Goal: Feedback & Contribution: Submit feedback/report problem

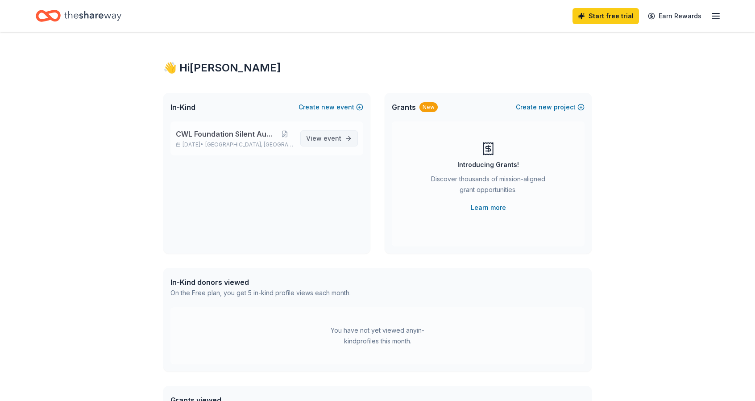
click at [330, 141] on span "event" at bounding box center [333, 138] width 18 height 8
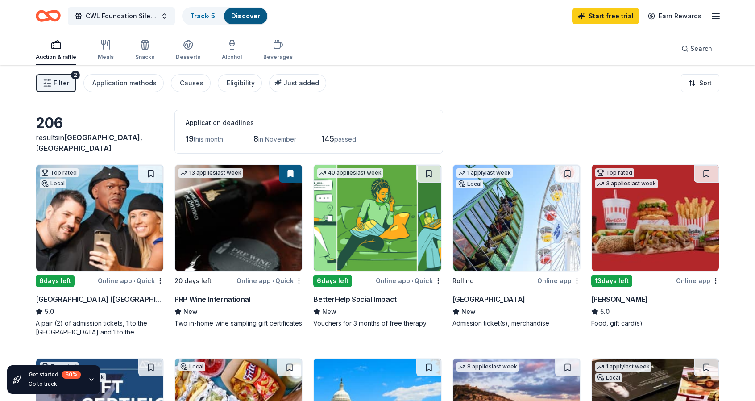
click at [217, 297] on div "PRP Wine International" at bounding box center [212, 299] width 76 height 11
click at [718, 16] on line "button" at bounding box center [715, 16] width 7 height 0
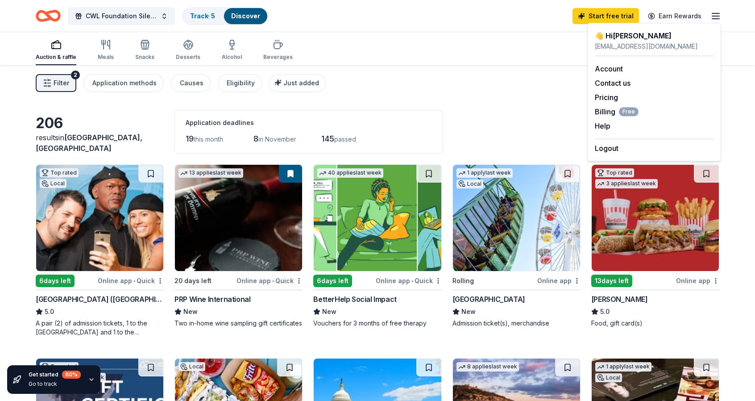
click at [621, 39] on div "👋 Hi Jodi" at bounding box center [654, 35] width 119 height 11
click at [533, 39] on div "Auction & raffle Meals Snacks Desserts Alcohol Beverages Search" at bounding box center [378, 48] width 684 height 33
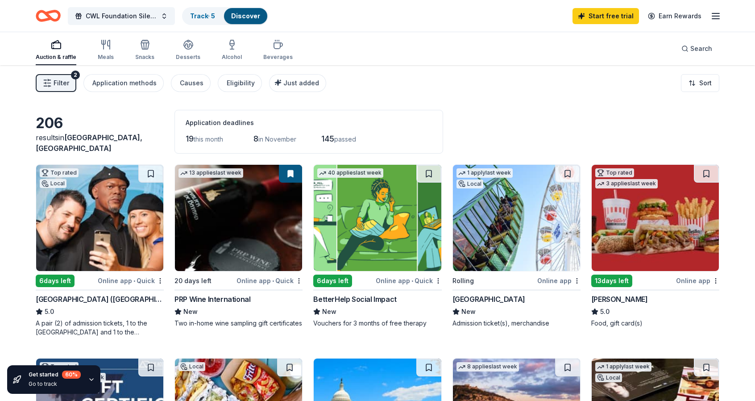
click at [718, 19] on line "button" at bounding box center [715, 19] width 7 height 0
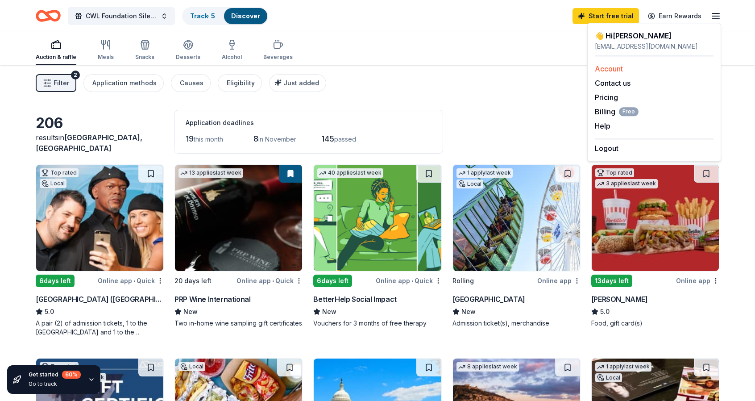
click at [608, 70] on link "Account" at bounding box center [609, 68] width 28 height 9
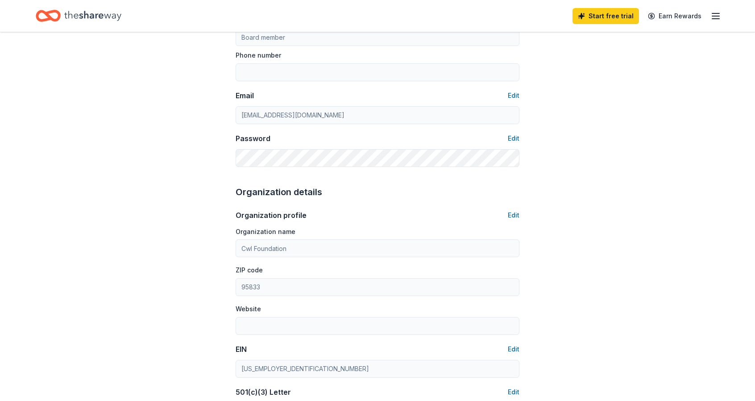
scroll to position [88, 0]
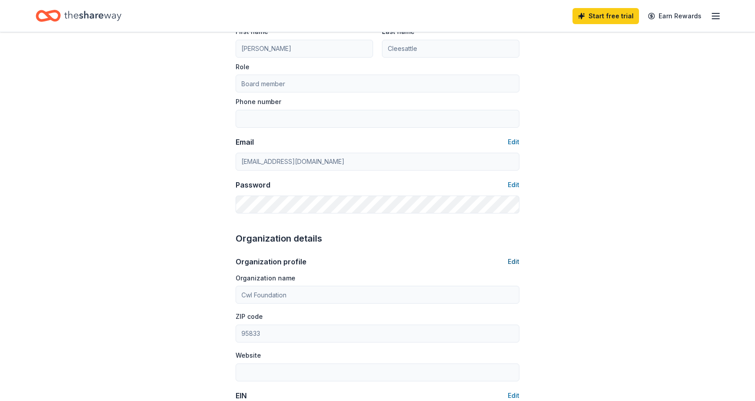
click at [515, 260] on button "Edit" at bounding box center [514, 261] width 12 height 11
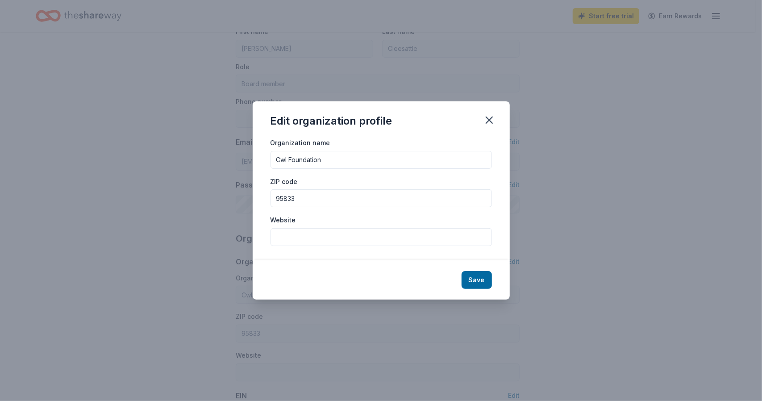
click at [288, 160] on input "Cwl Foundation" at bounding box center [380, 160] width 221 height 18
type input "CWL Foundation"
click at [318, 234] on input "Website" at bounding box center [380, 237] width 221 height 18
type input "www.cwl.org"
click at [481, 281] on button "Save" at bounding box center [476, 280] width 30 height 18
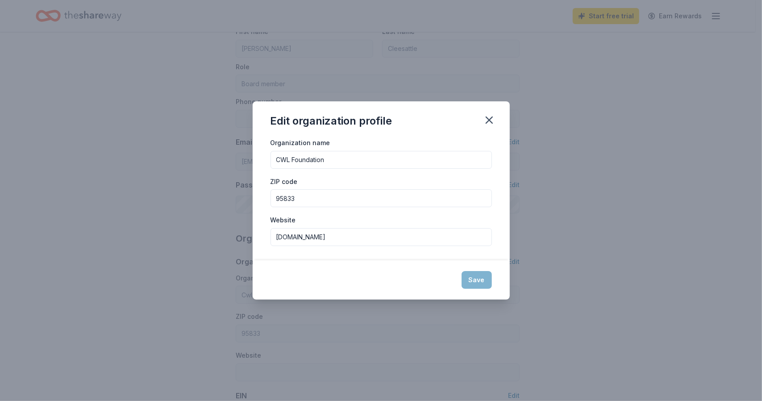
type input "CWL Foundation"
type input "www.cwl.org"
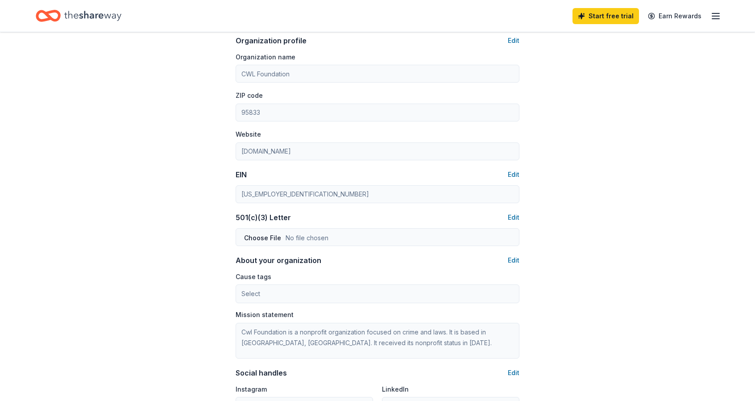
scroll to position [311, 0]
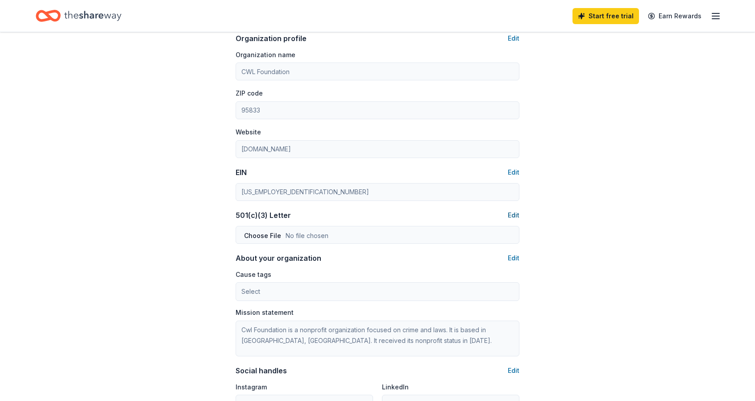
click at [514, 215] on button "Edit" at bounding box center [514, 215] width 12 height 11
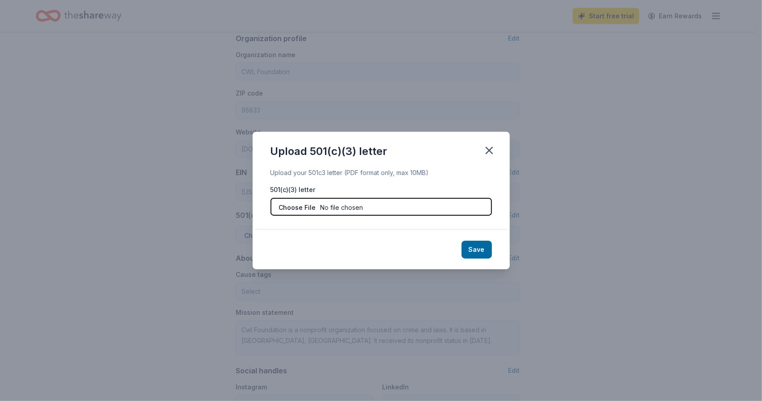
click at [306, 207] on input "file" at bounding box center [380, 207] width 221 height 18
type input "C:\fakepath\CWL Foundation 501(C)3 Certificate.pdf"
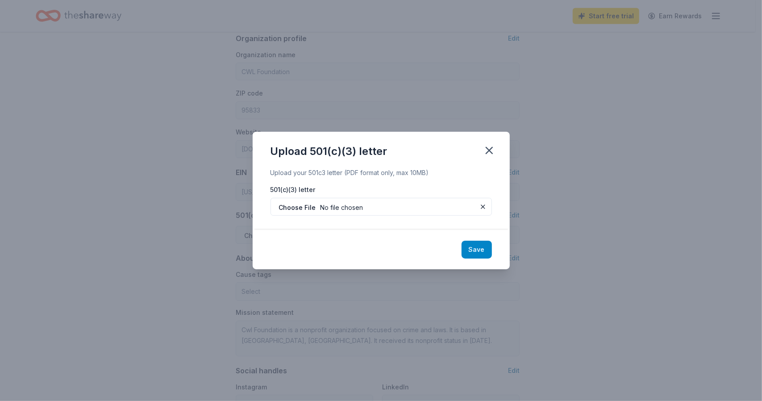
click at [478, 251] on button "Save" at bounding box center [476, 250] width 30 height 18
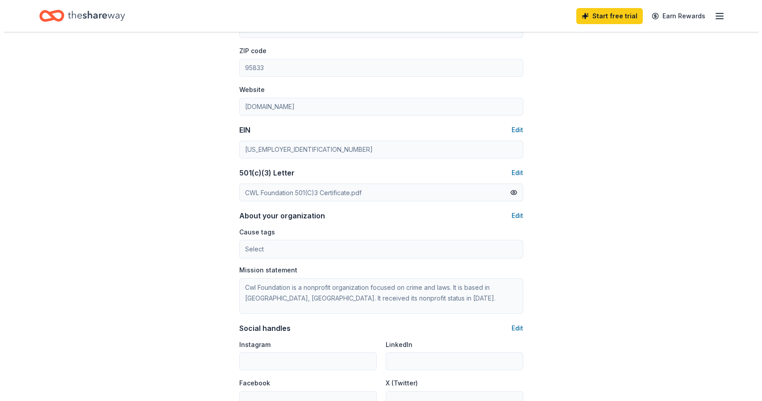
scroll to position [356, 0]
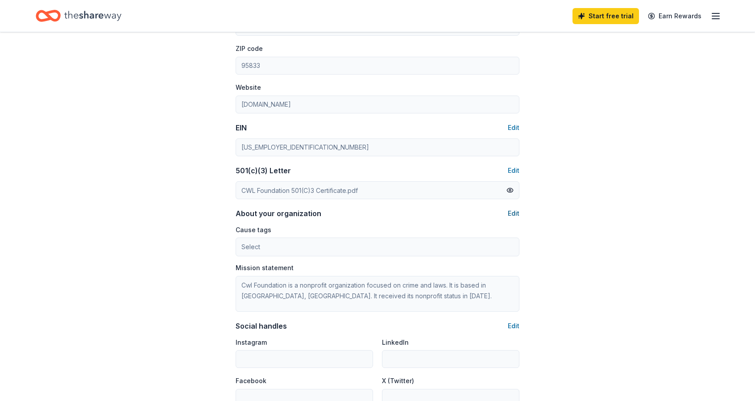
click at [513, 214] on button "Edit" at bounding box center [514, 213] width 12 height 11
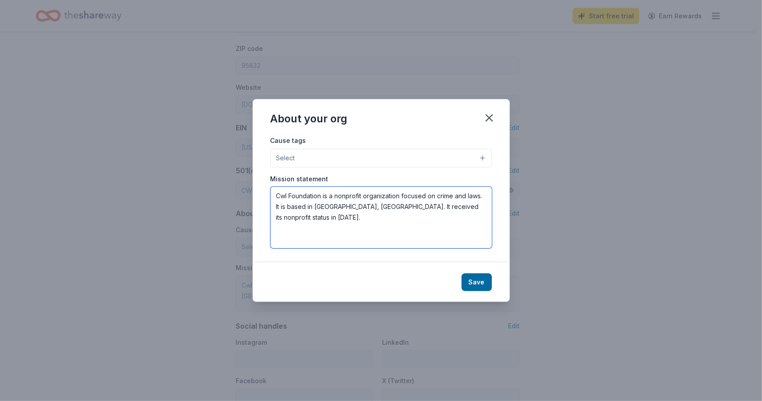
click at [283, 197] on textarea "Cwl Foundation is a nonprofit organization focused on crime and laws. It is bas…" at bounding box center [380, 218] width 221 height 62
click at [292, 207] on textarea "CWL Foundation is a nonprofit organization focused on crime and laws. It is bas…" at bounding box center [380, 218] width 221 height 62
click at [380, 209] on textarea "CWL Foundation is a nonprofit organization focused on crime and laws. It is bas…" at bounding box center [380, 218] width 221 height 62
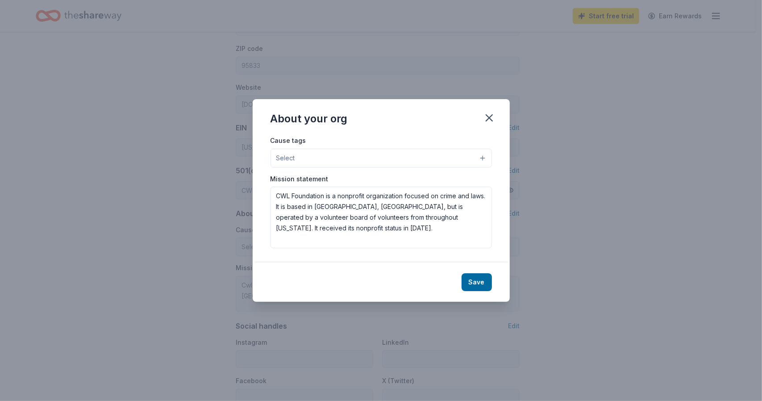
click at [483, 160] on button "Select" at bounding box center [380, 158] width 221 height 19
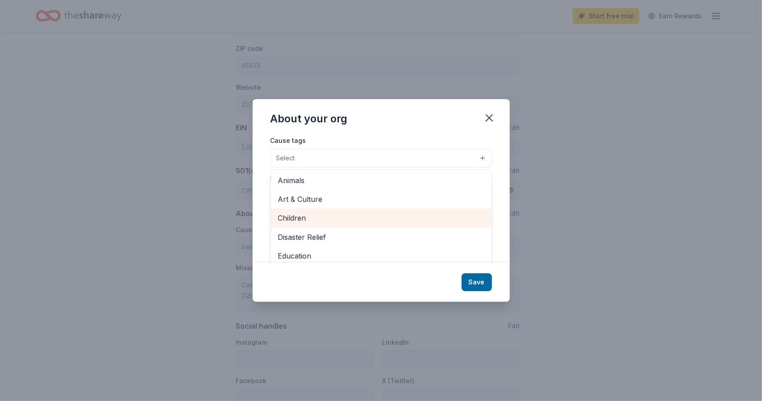
scroll to position [0, 0]
click at [331, 220] on span "Children" at bounding box center [381, 218] width 206 height 12
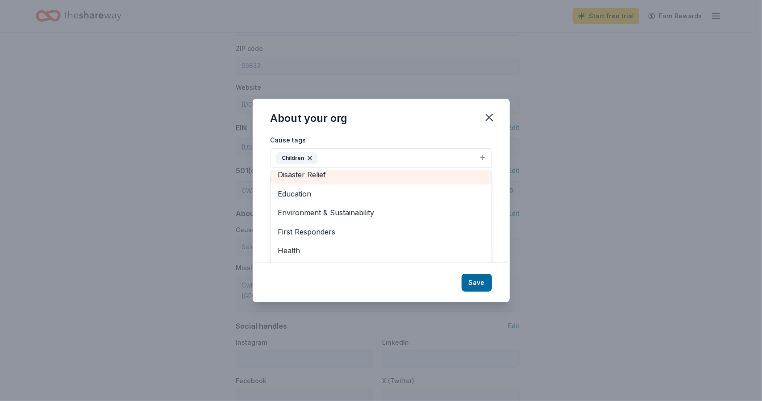
scroll to position [45, 0]
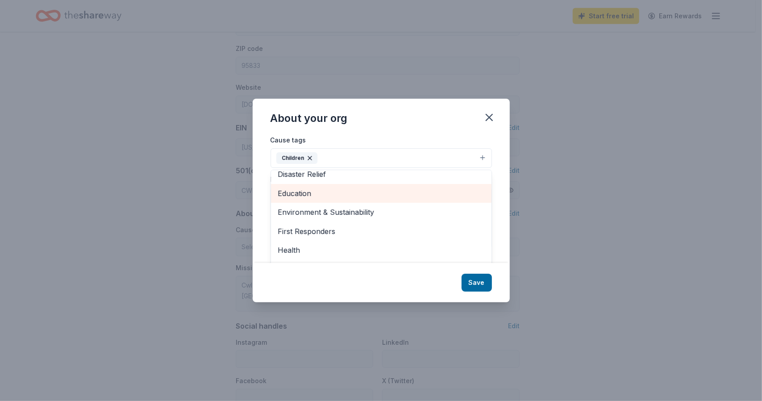
click at [346, 194] on span "Education" at bounding box center [381, 193] width 206 height 12
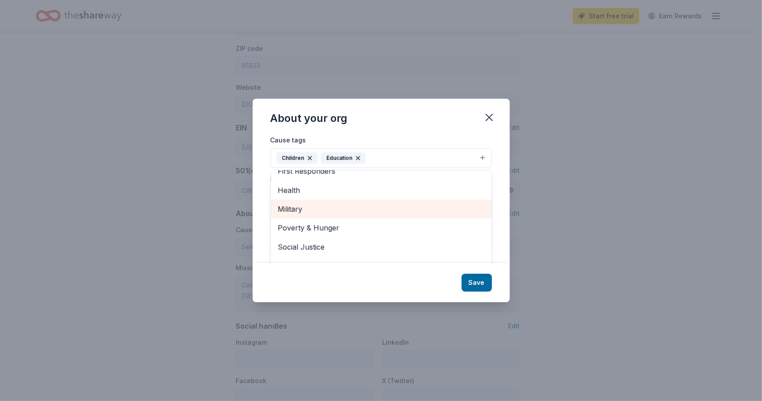
scroll to position [13, 0]
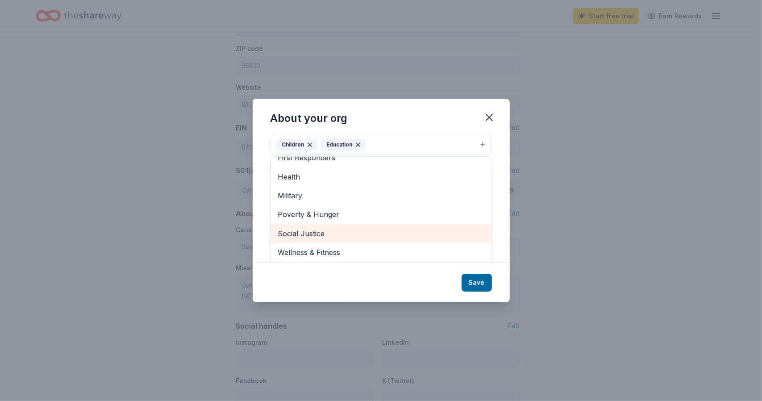
click at [337, 234] on span "Social Justice" at bounding box center [381, 234] width 206 height 12
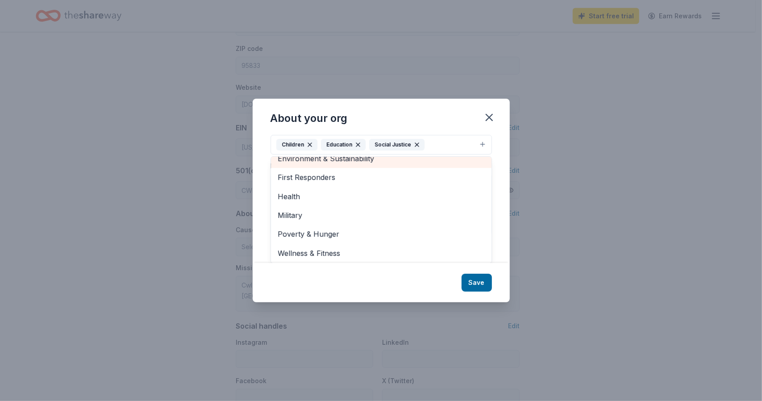
scroll to position [67, 0]
click at [486, 283] on div "About your org Cause tags Children Education Social Justice Animals Art & Cultu…" at bounding box center [381, 200] width 257 height 203
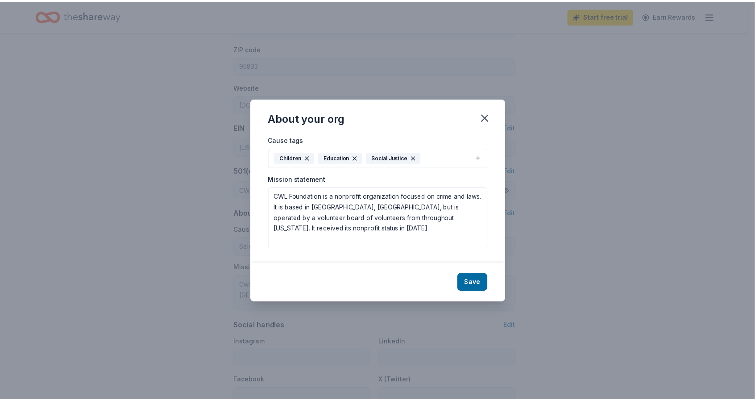
scroll to position [0, 0]
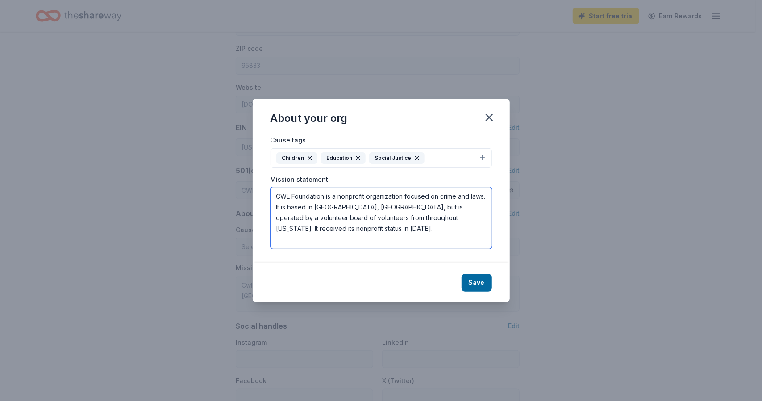
click at [299, 206] on textarea "CWL Foundation is a nonprofit organization focused on crime and laws. It is bas…" at bounding box center [380, 218] width 221 height 62
click at [379, 207] on textarea "CWL Foundation is a nonprofit organization focused on crime and laws. It is ope…" at bounding box center [380, 218] width 221 height 62
click at [306, 217] on textarea "CWL Foundation is a nonprofit organization focused on crime and laws. It is ope…" at bounding box center [380, 218] width 221 height 62
click at [442, 220] on textarea "CWL Foundation is a nonprofit organization focused on crime and laws. It is ope…" at bounding box center [380, 218] width 221 height 62
type textarea "CWL Foundation is a nonprofit organization focused on crime and laws. It is ope…"
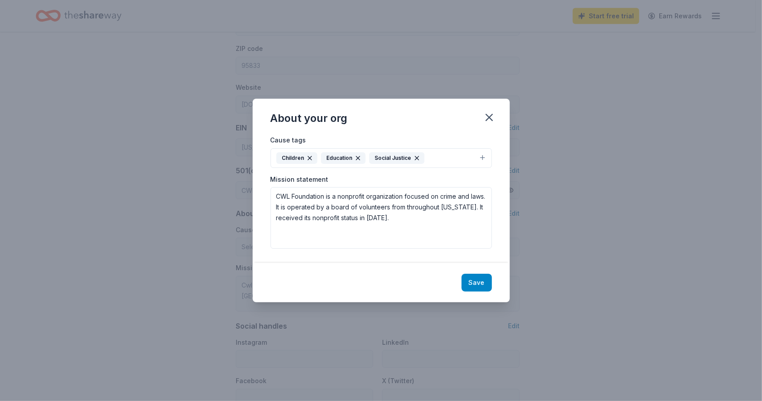
click at [472, 275] on button "Save" at bounding box center [476, 283] width 30 height 18
type textarea "CWL Foundation is a nonprofit organization focused on crime and laws. It is ope…"
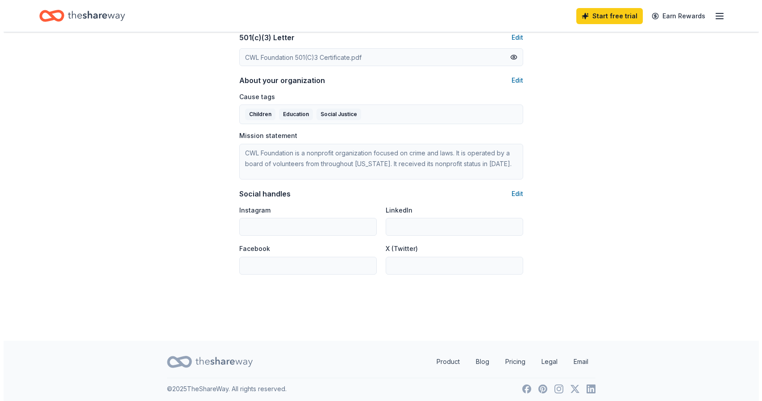
scroll to position [490, 0]
click at [512, 193] on button "Edit" at bounding box center [514, 192] width 12 height 11
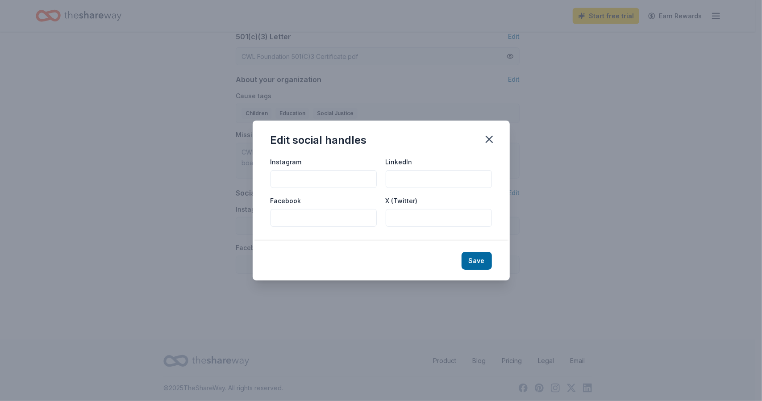
drag, startPoint x: 325, startPoint y: 215, endPoint x: 327, endPoint y: 220, distance: 6.1
click at [327, 218] on input "Facebook" at bounding box center [323, 218] width 106 height 18
paste input "https://www.facebook.com/CaliforniaWomenLawyers/?ref=br_rs"
type input "https://www.facebook.com/CaliforniaWomenLawyers/?ref=br_rs"
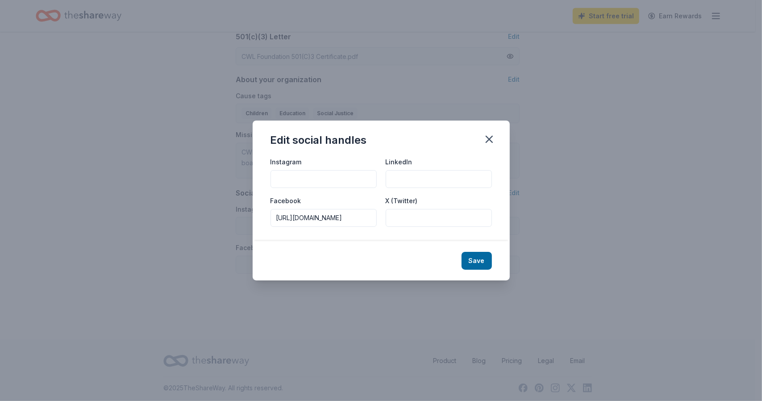
scroll to position [0, 0]
click at [419, 180] on input "LinkedIn" at bounding box center [439, 179] width 106 height 18
paste input "https://www.linkedin.com/company/california-women-lawyers/posts/?feedView=all"
click at [457, 176] on input "https://www.linkedin.com/company/california-women-lawyers/posts/?feedView=all" at bounding box center [439, 179] width 106 height 18
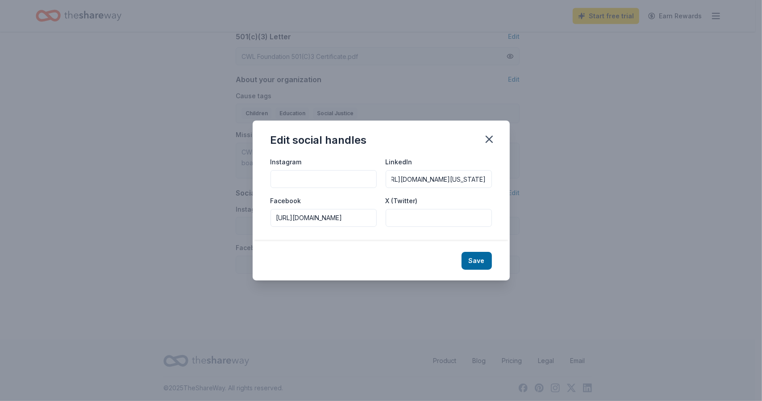
type input "https://www.linkedin.com/company/california-women-lawyers/"
click at [282, 179] on input "Instagram" at bounding box center [323, 179] width 106 height 18
paste input "https://www.instagram.com/californiawomenlawyers"
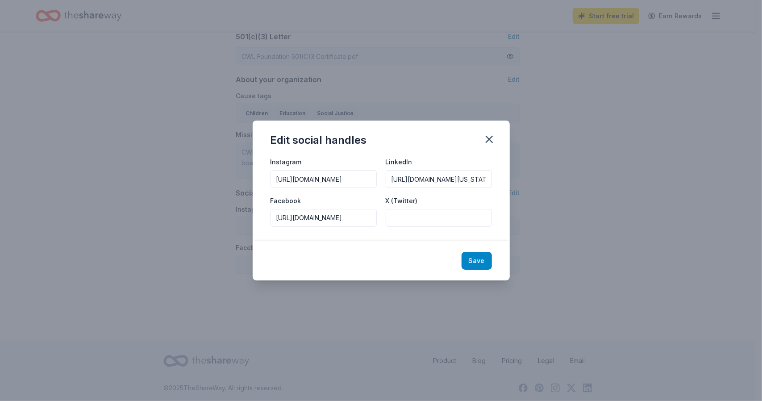
type input "https://www.instagram.com/californiawomenlawyers"
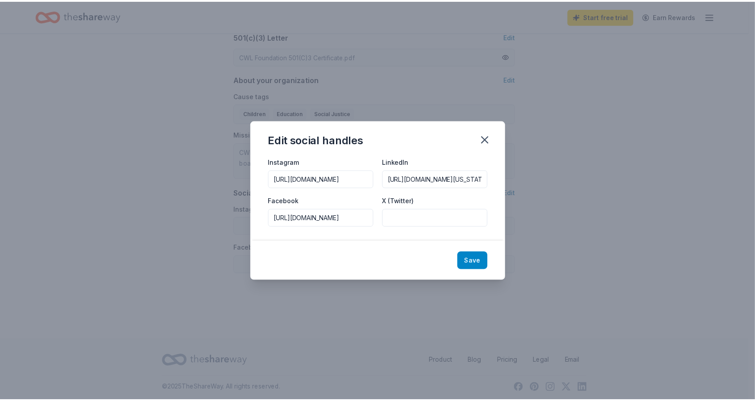
scroll to position [0, 0]
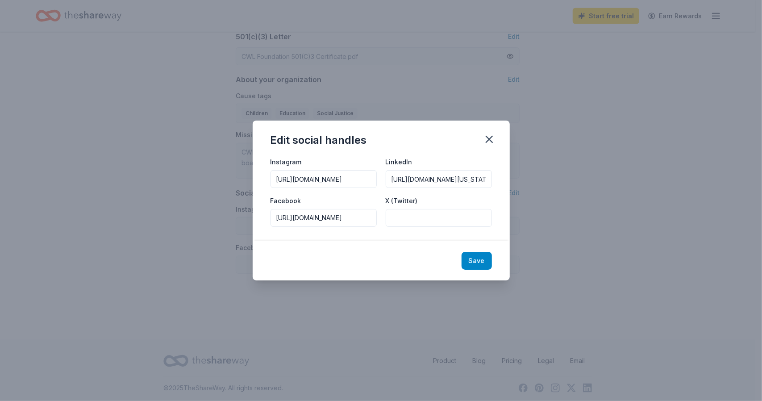
click at [481, 261] on button "Save" at bounding box center [476, 261] width 30 height 18
click at [455, 220] on input "X (Twitter)" at bounding box center [439, 218] width 106 height 18
click at [477, 260] on div "Save" at bounding box center [381, 260] width 257 height 39
type input "https://www.instagram.com/californiawomenlawyers"
type input "https://www.linkedin.com/company/california-women-lawyers/"
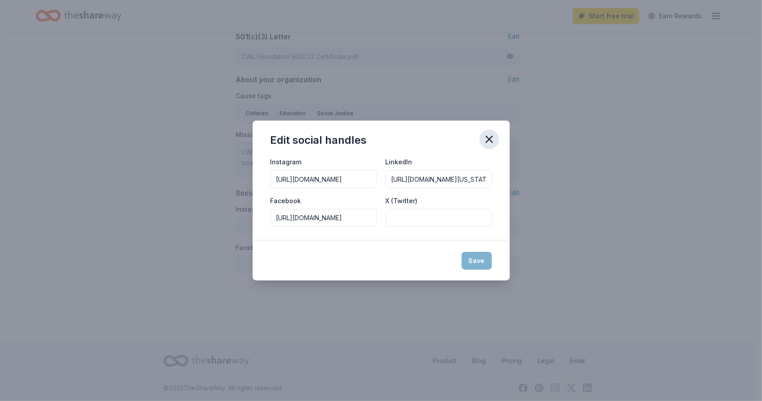
type input "https://www.facebook.com/CaliforniaWomenLawyers/?ref=br_rs"
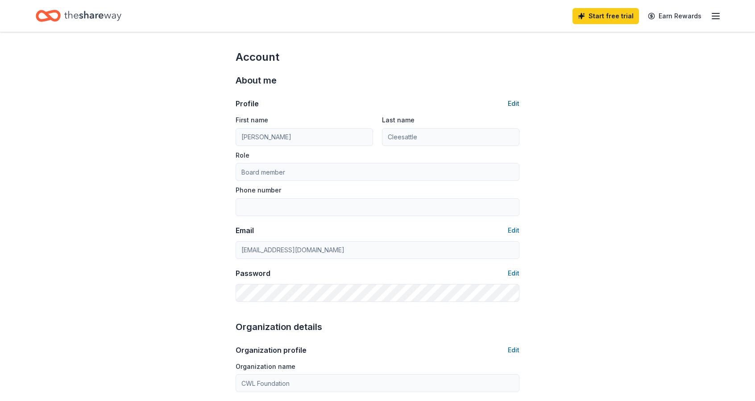
click at [515, 104] on button "Edit" at bounding box center [514, 103] width 12 height 11
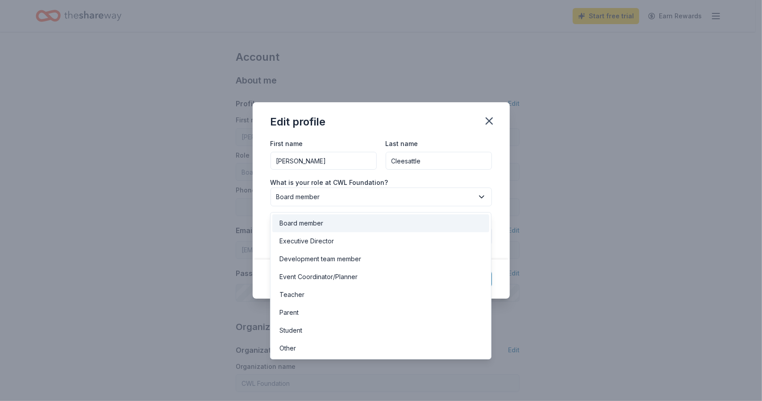
click at [481, 192] on icon "button" at bounding box center [481, 196] width 9 height 9
click at [366, 222] on div "Board member" at bounding box center [380, 223] width 217 height 18
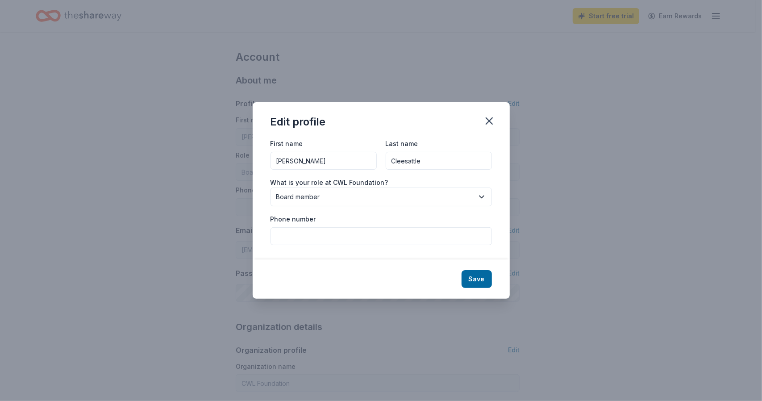
click at [326, 235] on input "Phone number" at bounding box center [380, 236] width 221 height 18
type input "6196656710"
click at [479, 281] on button "Save" at bounding box center [476, 279] width 30 height 18
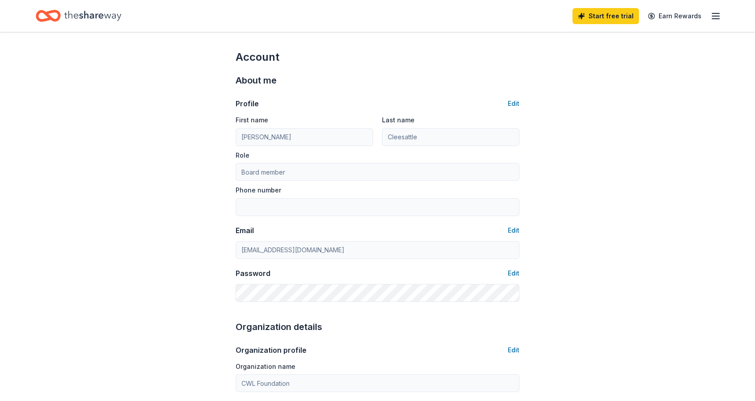
type input "6196656710"
click at [717, 19] on line "button" at bounding box center [715, 19] width 7 height 0
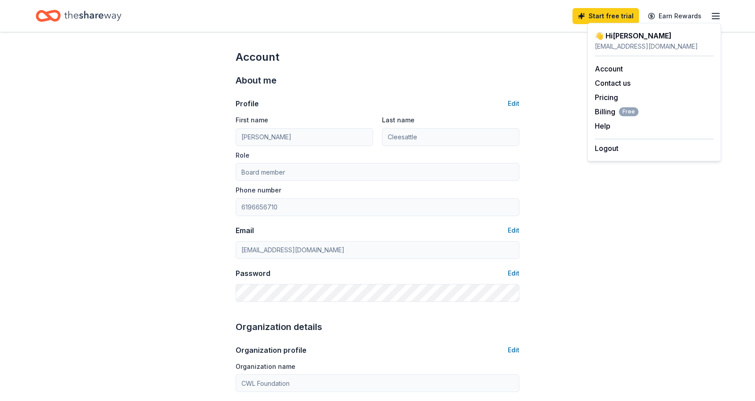
click at [95, 14] on icon "Home" at bounding box center [92, 16] width 57 height 18
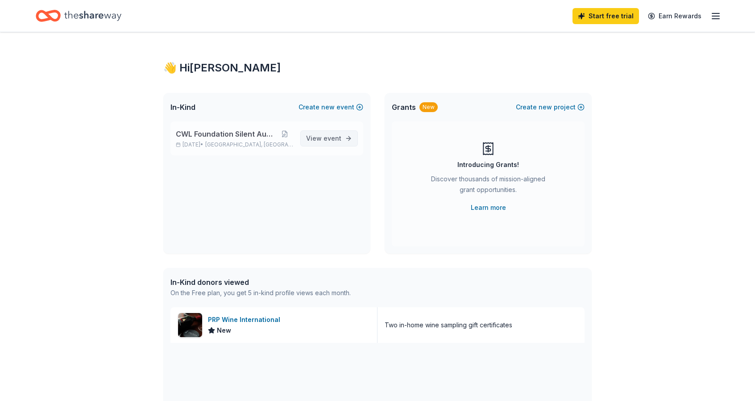
click at [347, 138] on link "View event" at bounding box center [329, 138] width 58 height 16
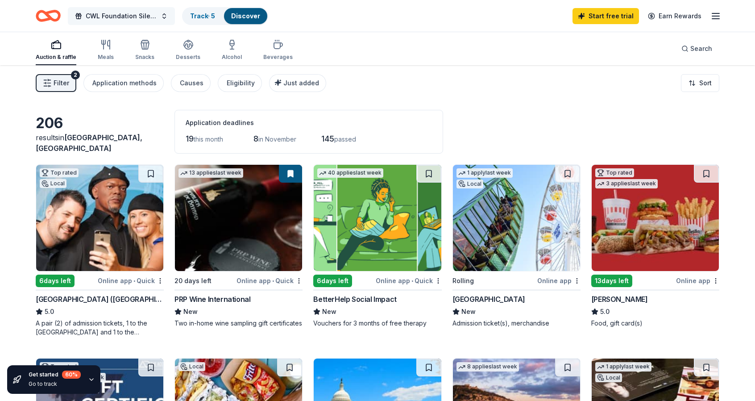
click at [165, 16] on button "CWL Foundation Silent Auction" at bounding box center [121, 16] width 107 height 18
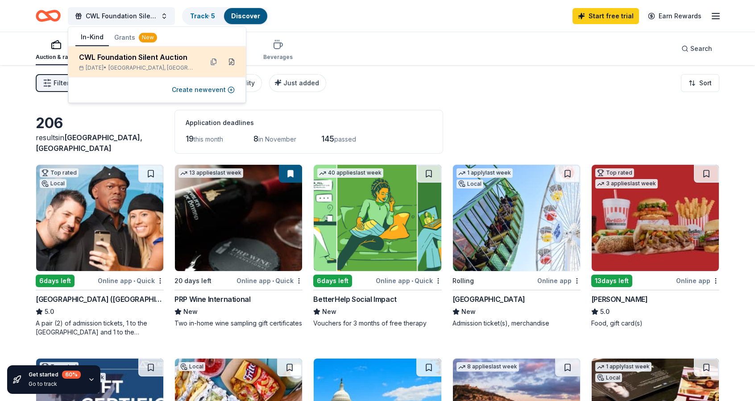
click at [232, 62] on button at bounding box center [231, 61] width 14 height 14
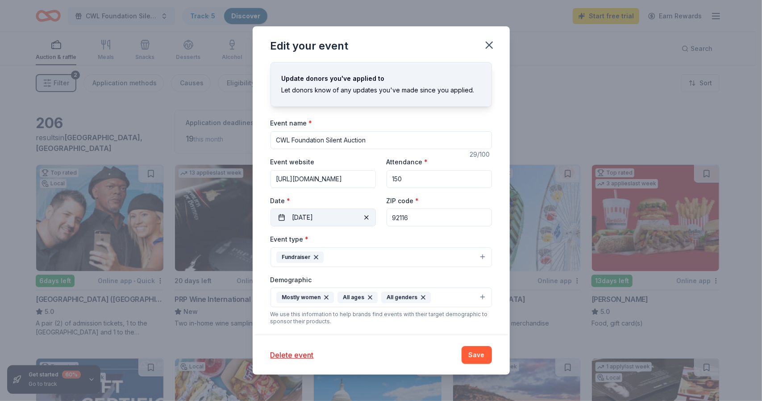
drag, startPoint x: 412, startPoint y: 214, endPoint x: 363, endPoint y: 213, distance: 49.1
click at [363, 213] on div "Event website https://www.cwl.org Attendance * 150 Date * 11/08/2025 ZIP code *…" at bounding box center [380, 191] width 221 height 70
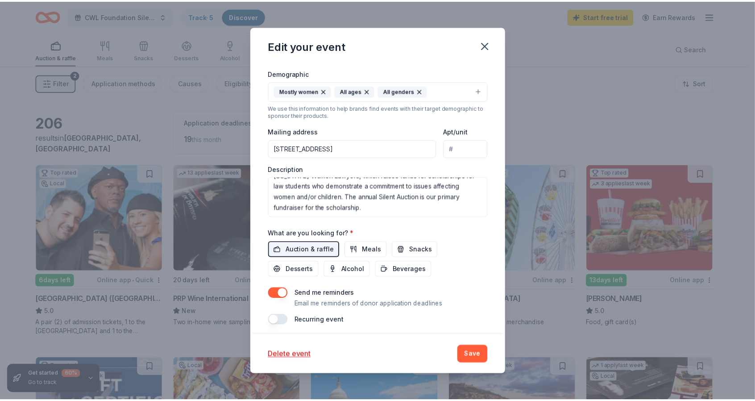
scroll to position [208, 0]
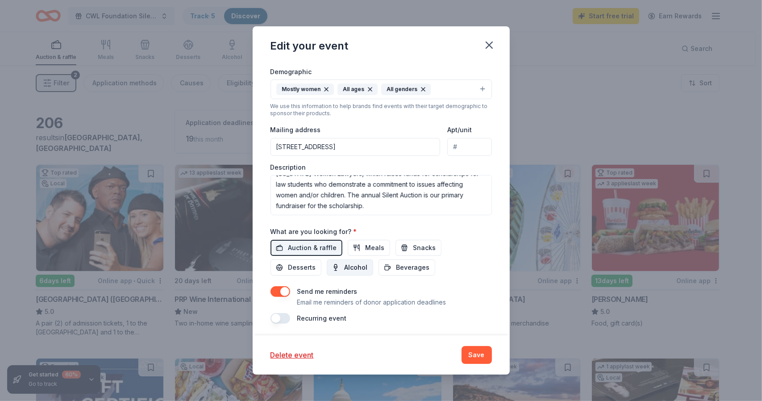
type input "90071"
click at [357, 268] on span "Alcohol" at bounding box center [355, 267] width 23 height 11
click at [475, 353] on button "Save" at bounding box center [476, 355] width 30 height 18
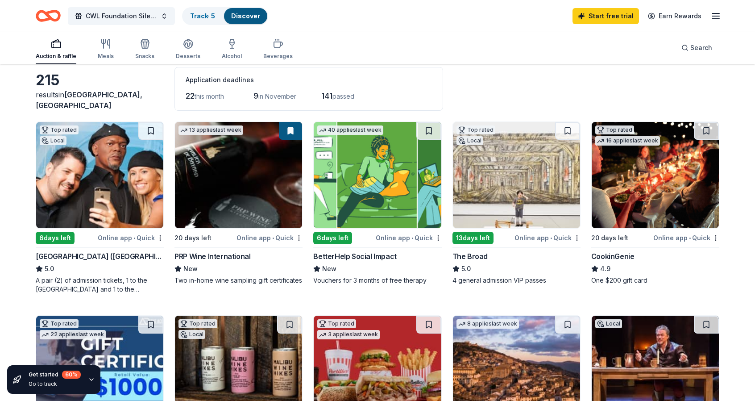
scroll to position [45, 0]
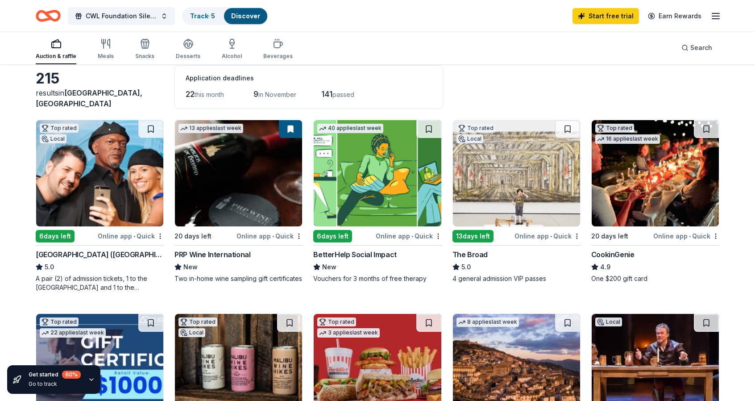
click at [477, 253] on div "The Broad" at bounding box center [469, 254] width 35 height 11
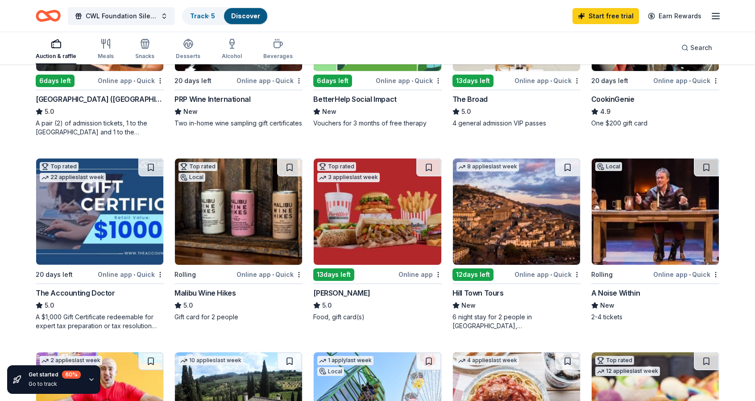
scroll to position [223, 0]
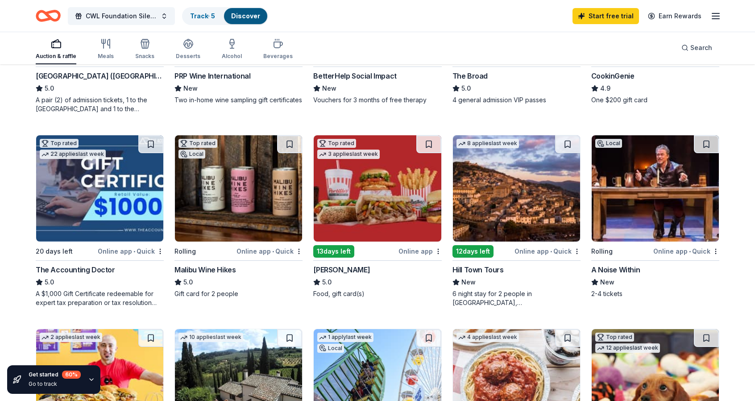
click at [485, 265] on div "Hill Town Tours" at bounding box center [477, 269] width 51 height 11
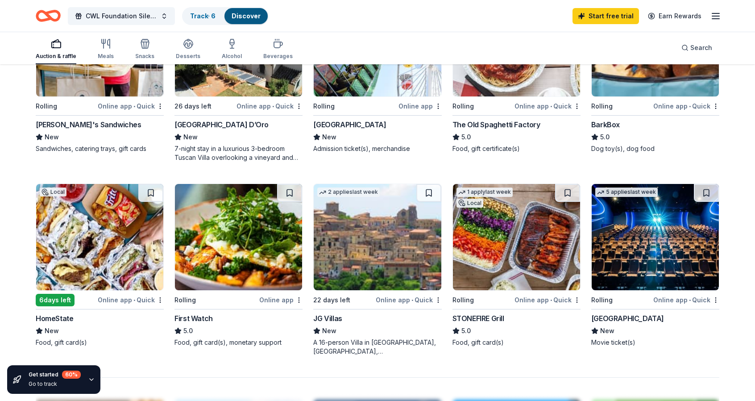
scroll to position [580, 0]
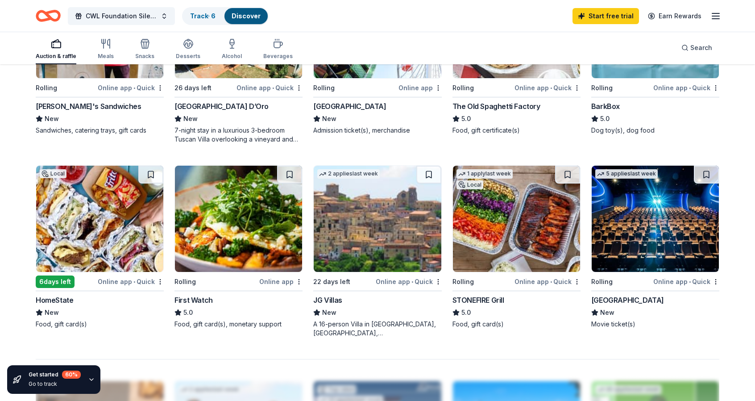
click at [614, 297] on div "Cinépolis" at bounding box center [627, 300] width 73 height 11
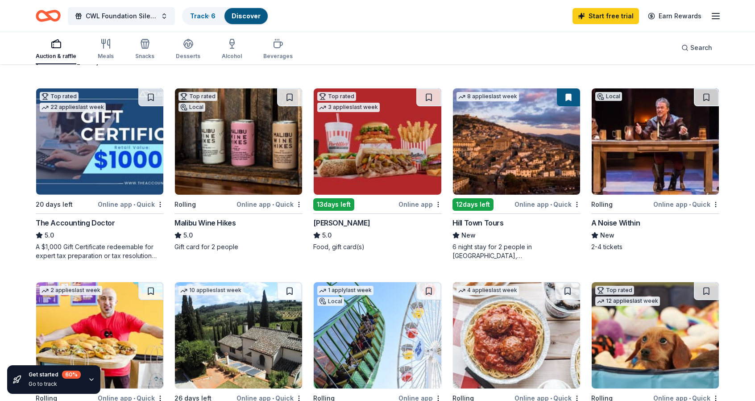
scroll to position [268, 0]
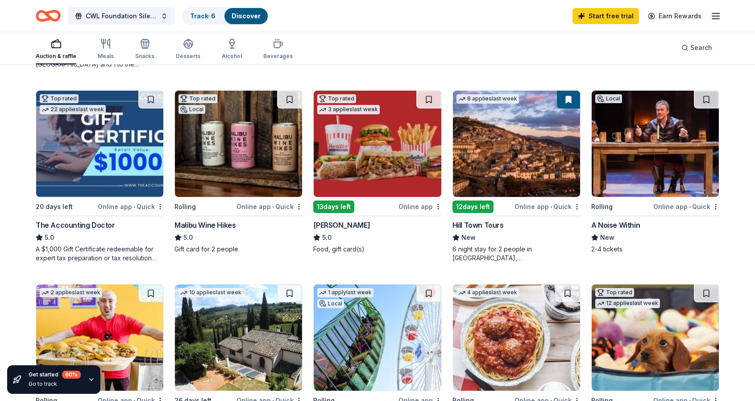
click at [247, 165] on img at bounding box center [238, 144] width 127 height 106
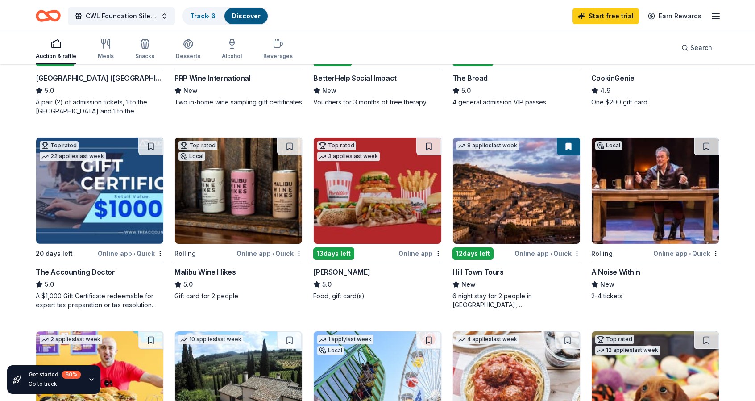
scroll to position [223, 0]
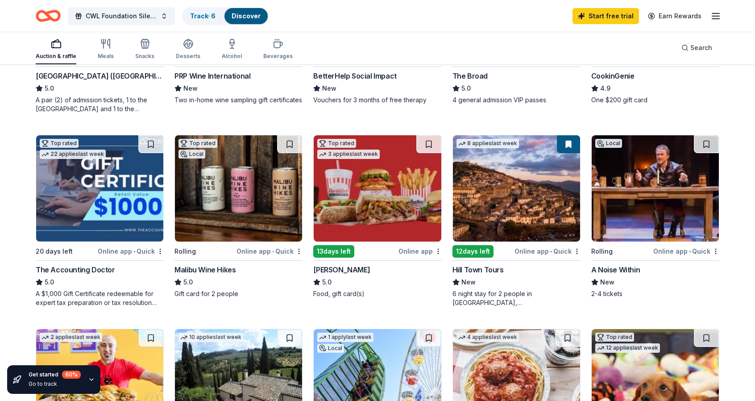
click at [97, 209] on img at bounding box center [99, 188] width 127 height 106
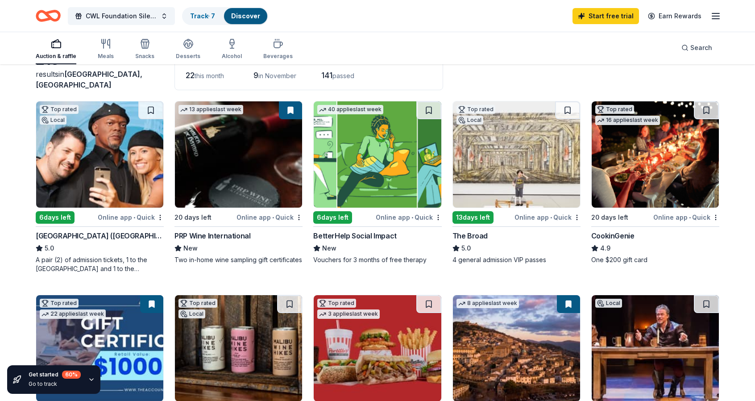
scroll to position [45, 0]
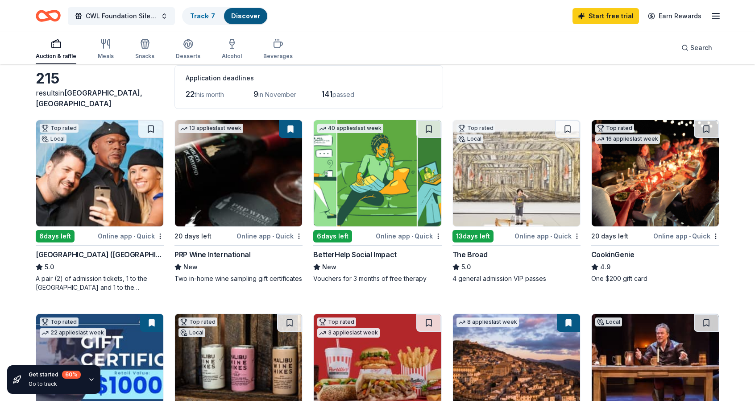
click at [618, 254] on div "CookinGenie" at bounding box center [612, 254] width 43 height 11
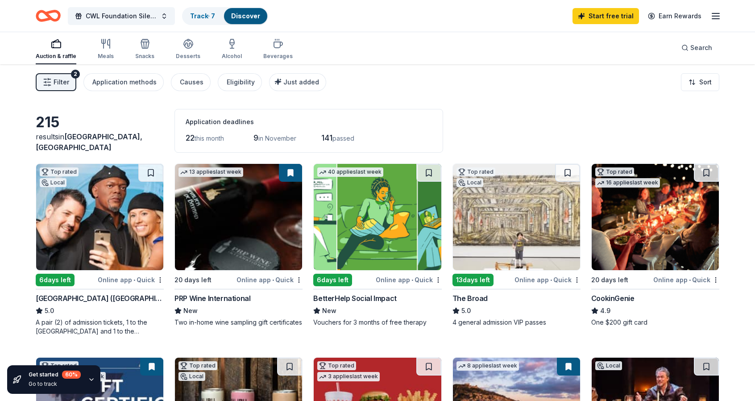
scroll to position [0, 0]
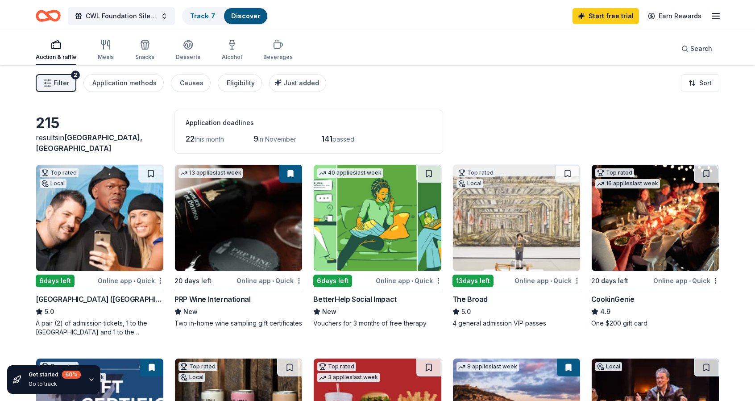
click at [716, 16] on line "button" at bounding box center [715, 16] width 7 height 0
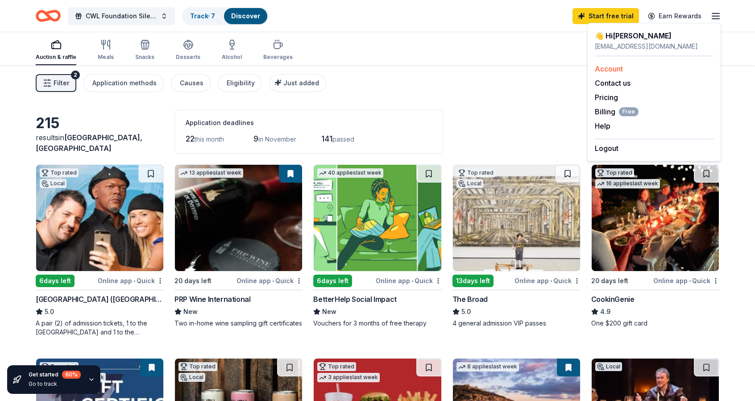
click at [609, 68] on link "Account" at bounding box center [609, 68] width 28 height 9
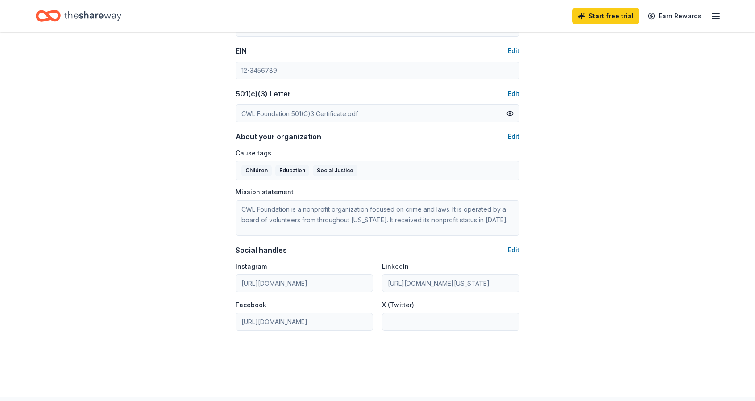
scroll to position [446, 0]
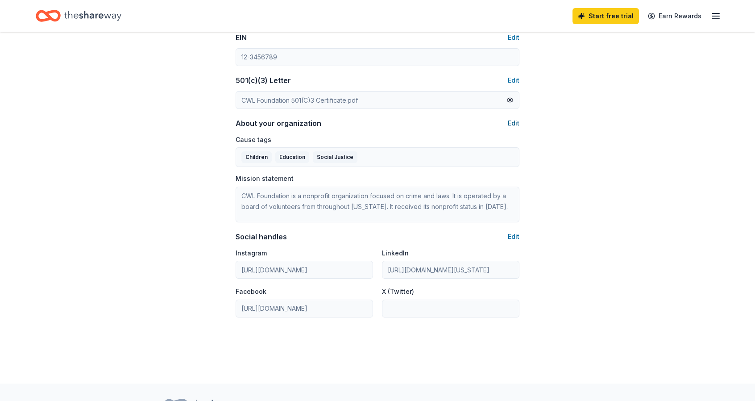
click at [510, 122] on button "Edit" at bounding box center [514, 123] width 12 height 11
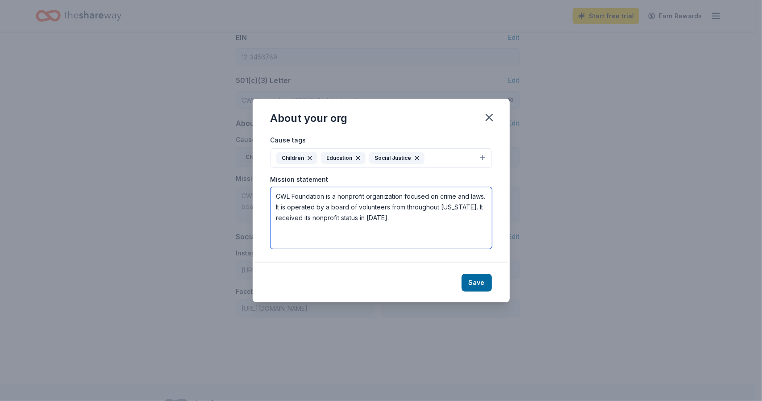
click at [437, 201] on textarea "CWL Foundation is a nonprofit organization focused on crime and laws. It is ope…" at bounding box center [380, 218] width 221 height 62
type textarea "CWL Foundation is a nonprofit organization focused on advancing women in the le…"
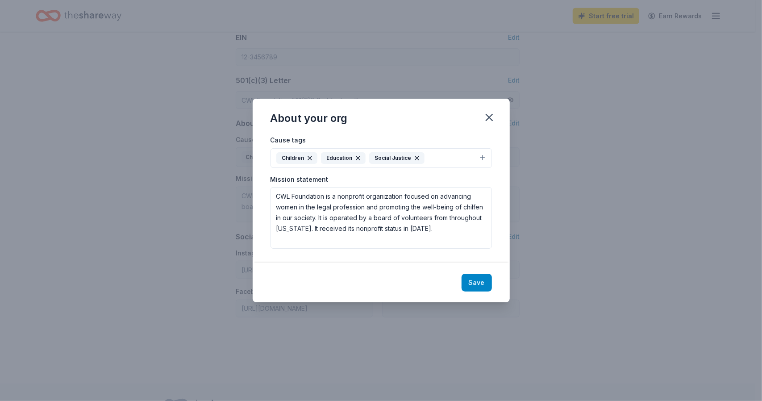
click at [475, 281] on button "Save" at bounding box center [476, 283] width 30 height 18
type textarea "CWL Foundation is a nonprofit organization focused on advancing women in the le…"
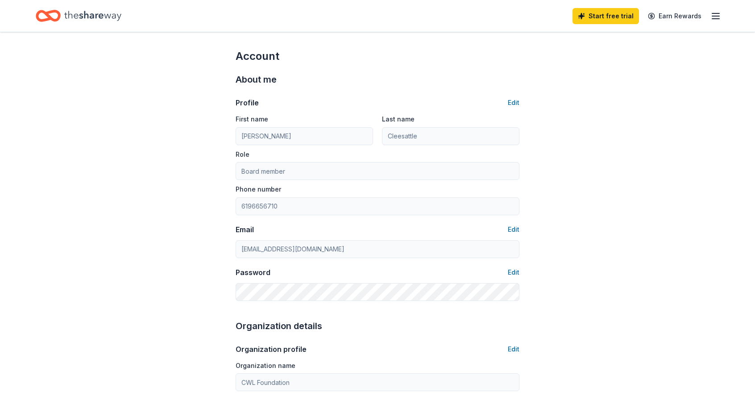
scroll to position [0, 0]
click at [90, 13] on icon "Home" at bounding box center [92, 16] width 57 height 18
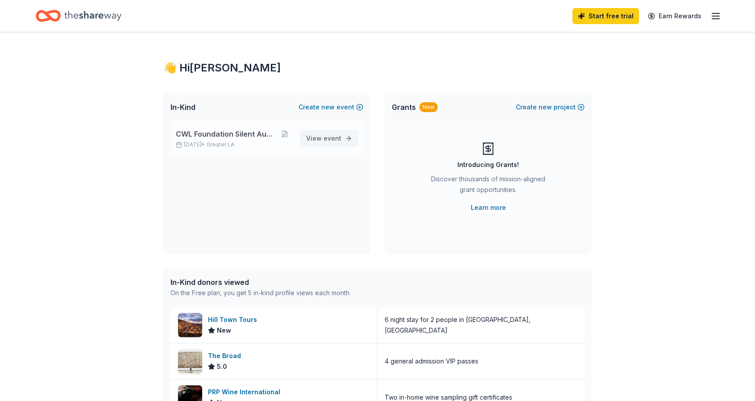
click at [338, 137] on span "event" at bounding box center [333, 138] width 18 height 8
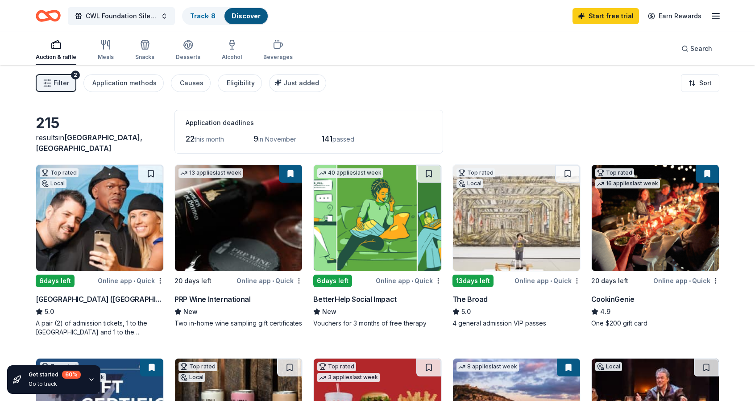
click at [178, 309] on icon at bounding box center [178, 311] width 6 height 6
click at [292, 174] on button at bounding box center [290, 174] width 23 height 18
click at [567, 172] on button at bounding box center [567, 174] width 25 height 18
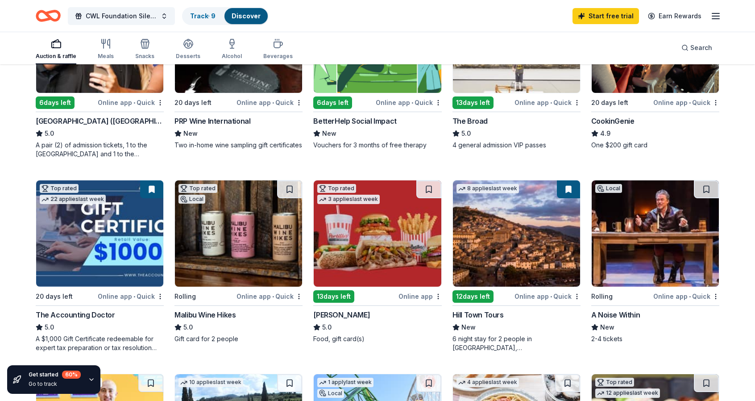
scroll to position [178, 0]
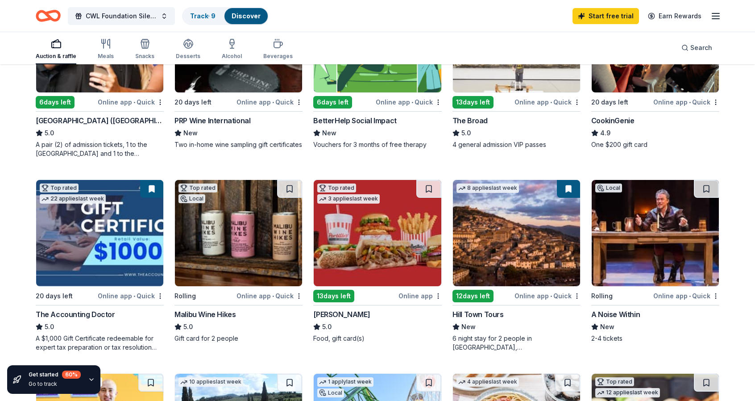
click at [150, 188] on button at bounding box center [151, 189] width 23 height 18
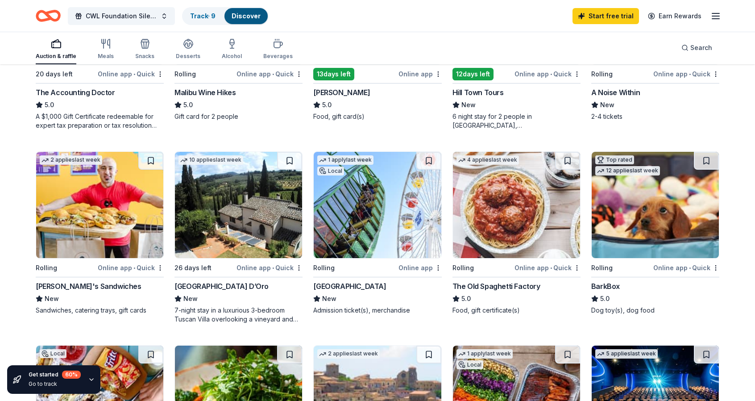
scroll to position [402, 0]
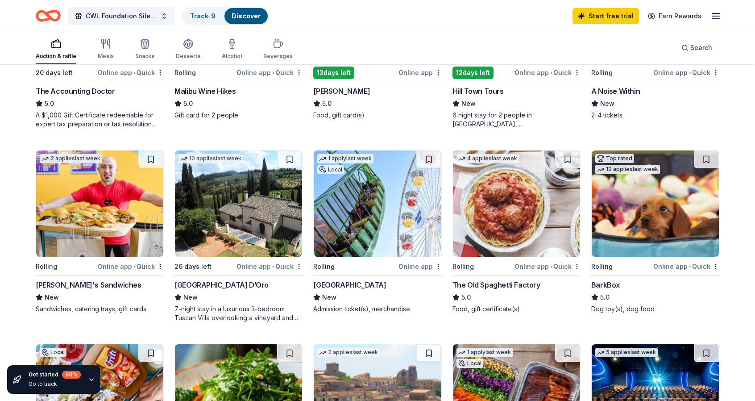
click at [606, 285] on div "BarkBox" at bounding box center [605, 284] width 29 height 11
click at [644, 228] on img at bounding box center [655, 203] width 127 height 106
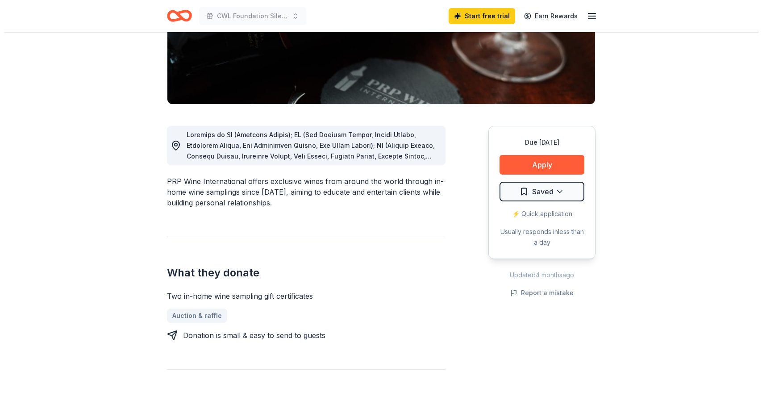
scroll to position [178, 0]
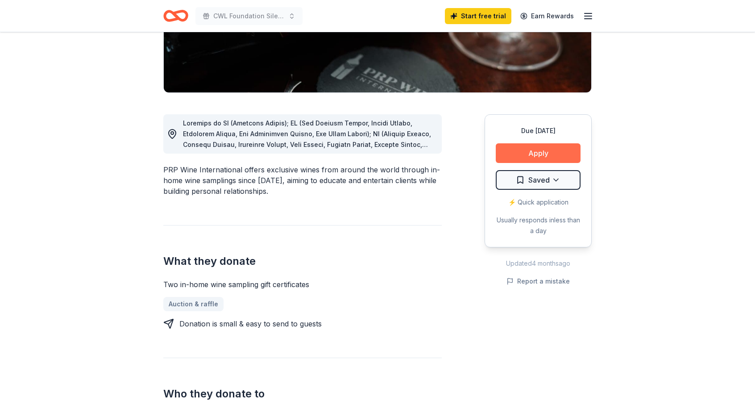
click at [539, 154] on button "Apply" at bounding box center [538, 153] width 85 height 20
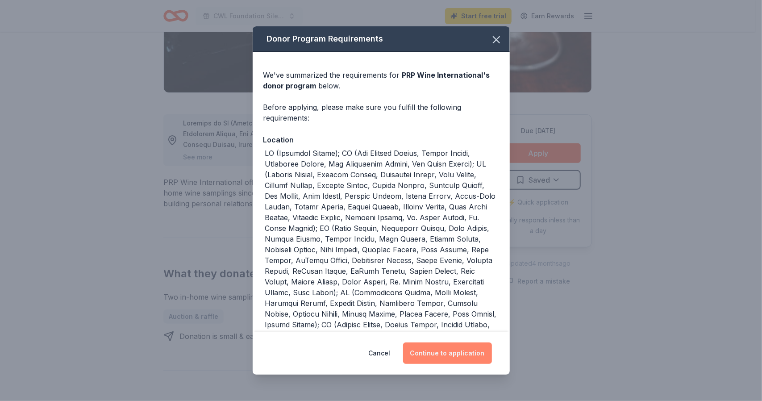
click at [440, 355] on button "Continue to application" at bounding box center [447, 352] width 89 height 21
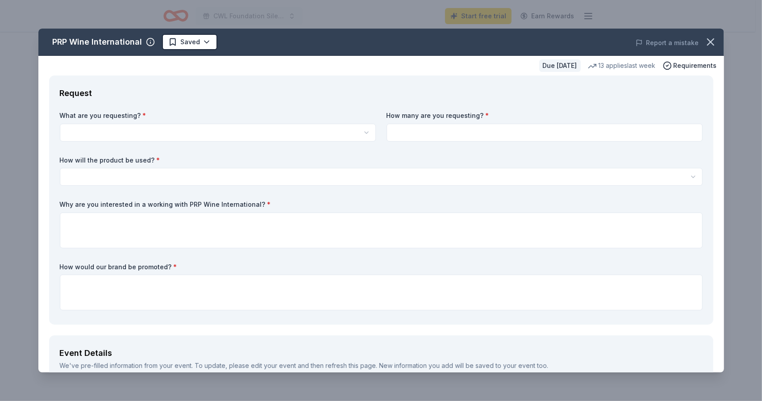
scroll to position [0, 0]
click at [361, 129] on html "CWL Foundation Silent Auction Start free trial Earn Rewards Due in 20 days Shar…" at bounding box center [381, 200] width 762 height 401
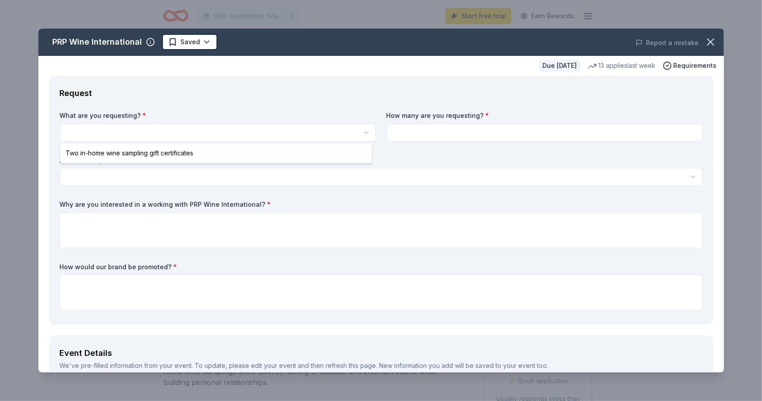
select select "Two in-home wine sampling gift certificates"
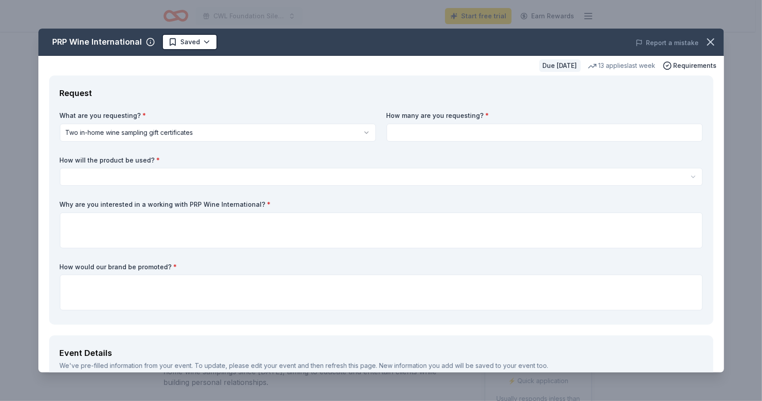
click at [418, 130] on input at bounding box center [544, 133] width 316 height 18
type input "2"
click at [184, 170] on html "CWL Foundation Silent Auction Start free trial Earn Rewards Due in 20 days Shar…" at bounding box center [381, 200] width 762 height 401
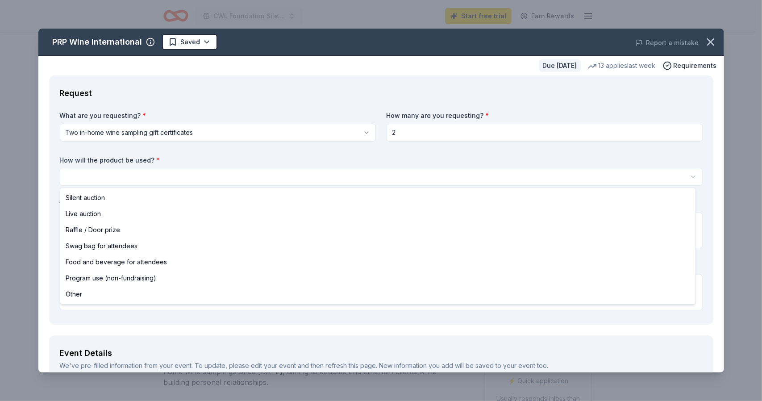
select select "silentAuction"
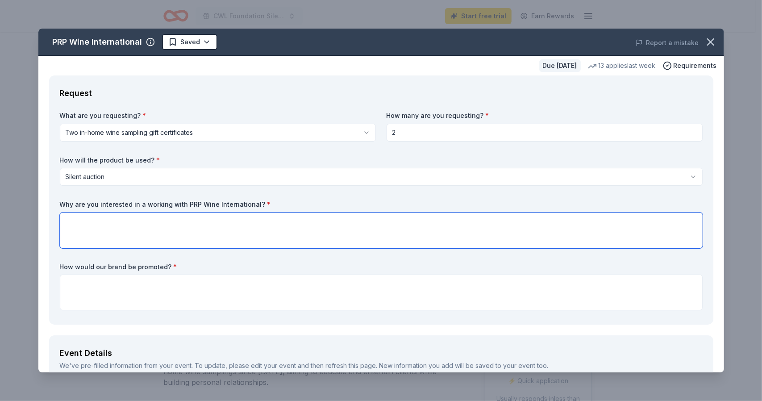
click at [166, 221] on textarea at bounding box center [381, 230] width 643 height 36
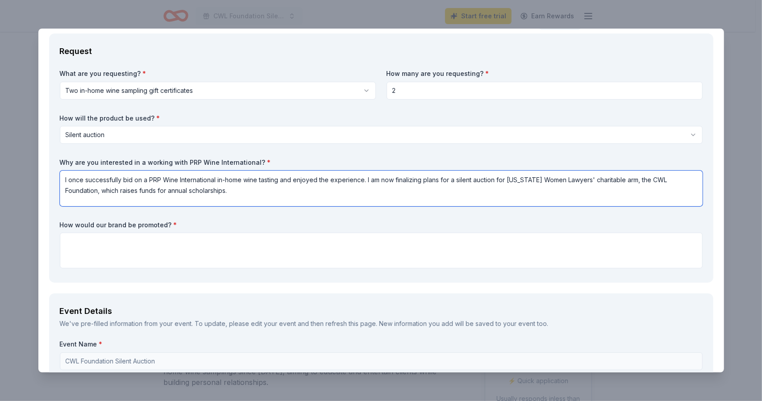
scroll to position [45, 0]
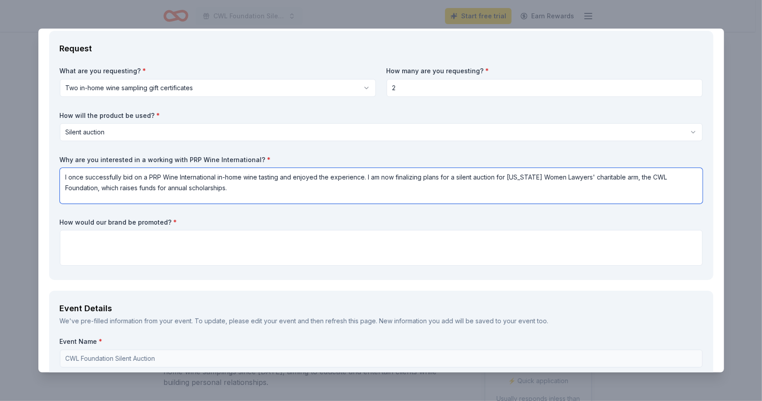
type textarea "I once successfully bid on a PRP Wine International in-home wine tasting and en…"
click at [183, 237] on textarea at bounding box center [381, 248] width 643 height 36
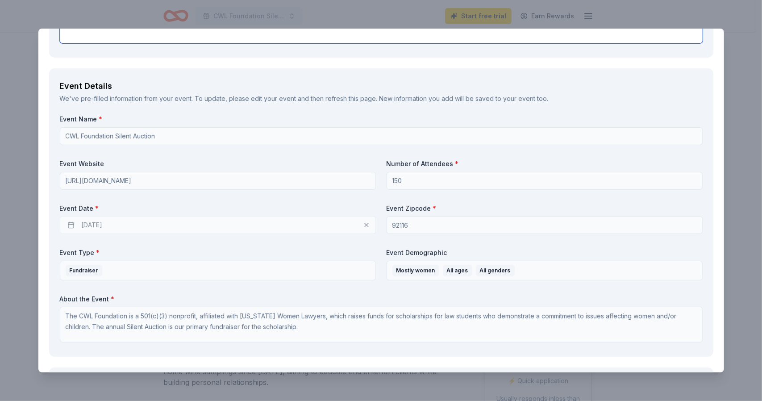
scroll to position [268, 0]
type textarea "PRP Wine International would be listed as a Silent Auction Donor in our promoti…"
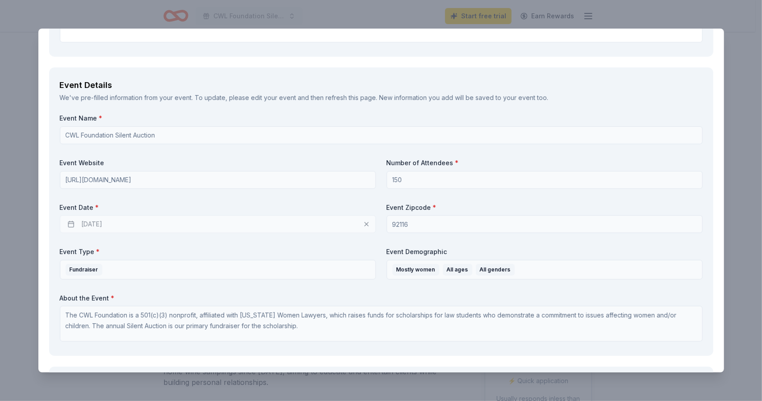
click at [113, 224] on div "11/07/2025" at bounding box center [218, 224] width 316 height 18
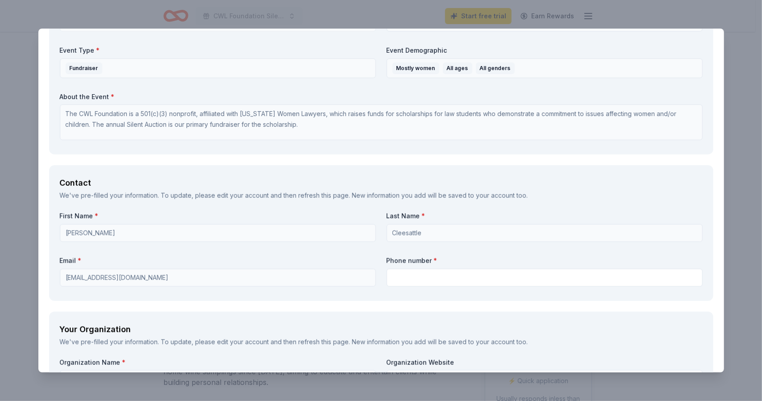
scroll to position [491, 0]
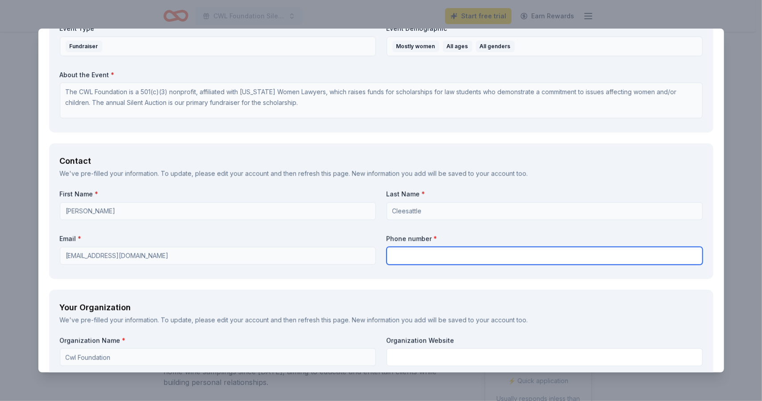
click at [412, 251] on input "text" at bounding box center [544, 256] width 316 height 18
type input "6196656710"
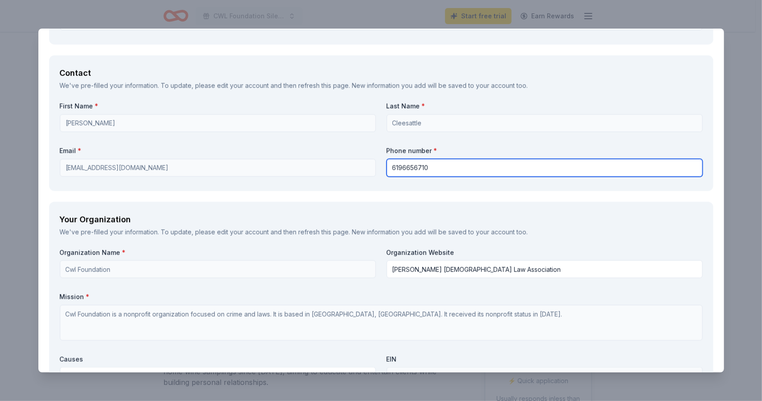
scroll to position [580, 0]
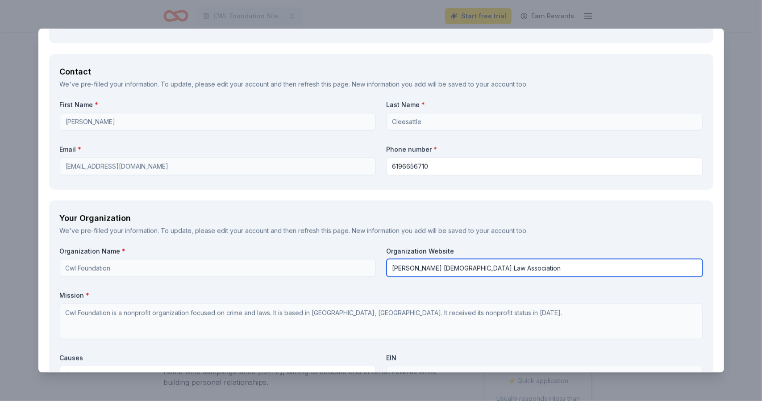
click at [370, 272] on div "Organization Name * Cwl Foundation Organization Website Tom Homann LGBTQ+ Law A…" at bounding box center [381, 350] width 643 height 207
type input "www.cwl.org"
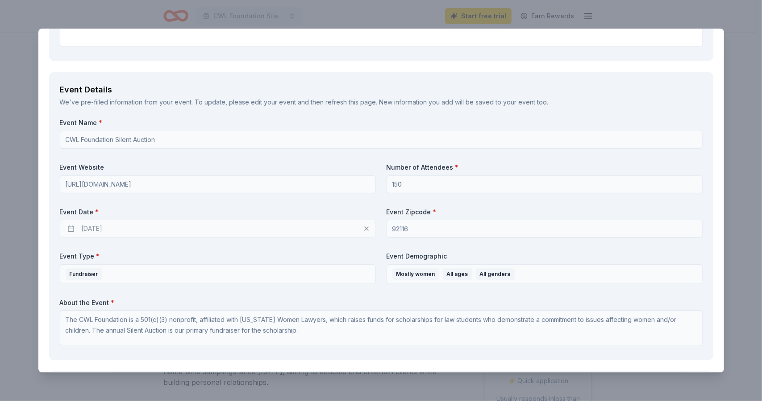
scroll to position [268, 0]
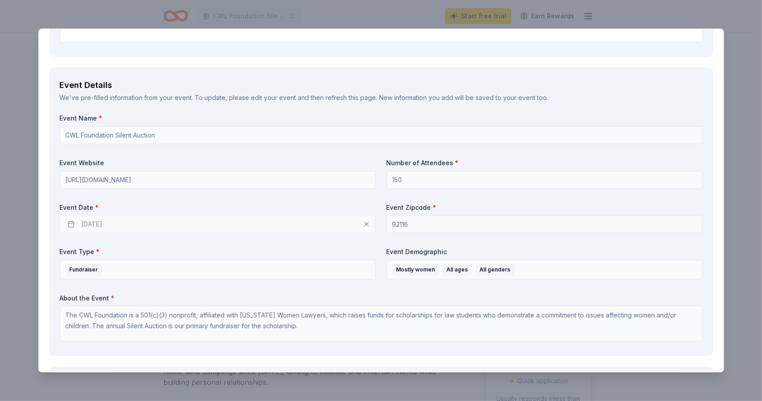
click at [126, 224] on div "11/07/2025" at bounding box center [218, 224] width 316 height 18
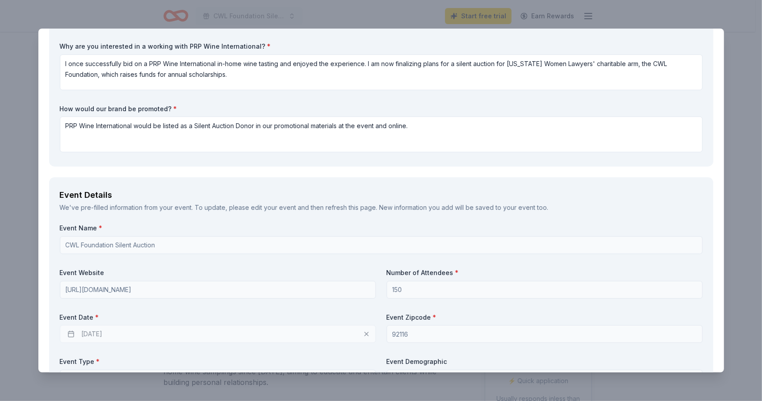
scroll to position [134, 0]
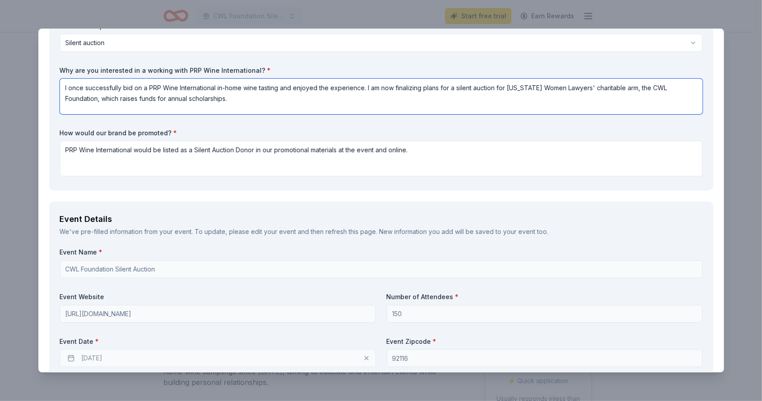
drag, startPoint x: 240, startPoint y: 98, endPoint x: 47, endPoint y: 79, distance: 193.2
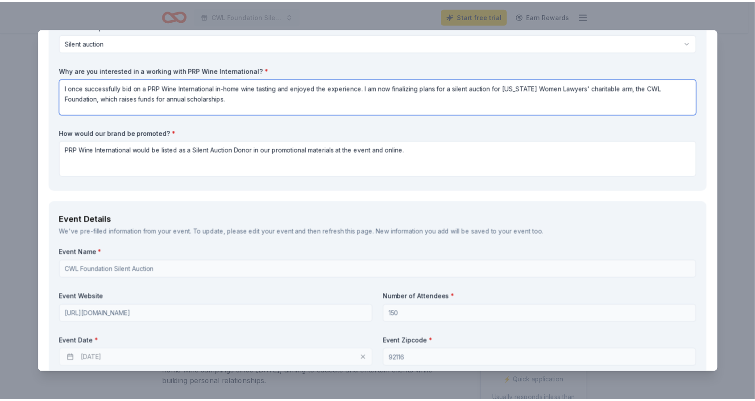
scroll to position [0, 0]
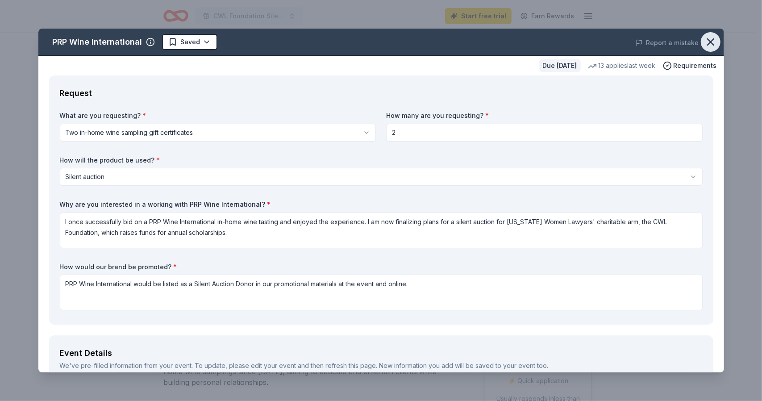
click at [707, 43] on icon "button" at bounding box center [710, 42] width 6 height 6
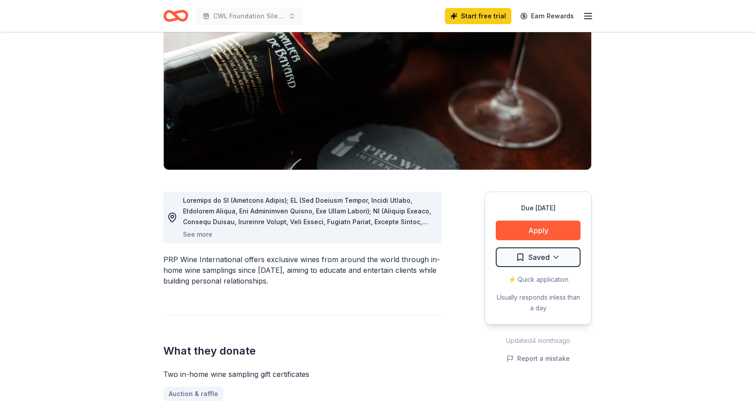
scroll to position [134, 0]
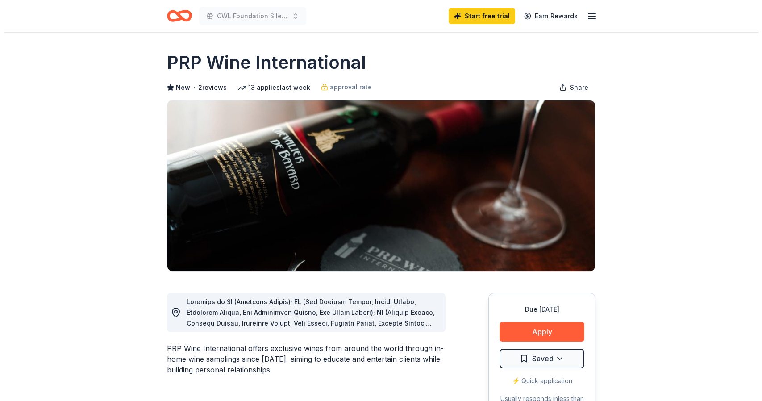
scroll to position [134, 0]
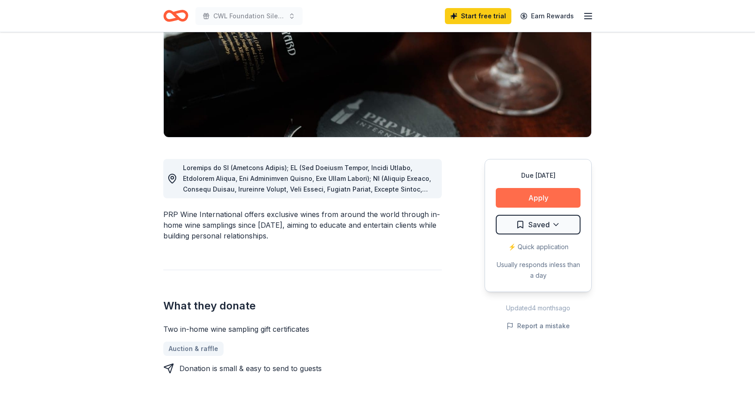
click at [536, 198] on button "Apply" at bounding box center [538, 198] width 85 height 20
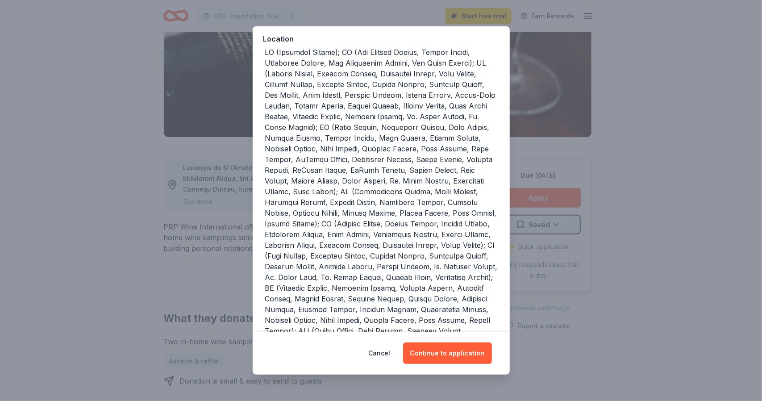
scroll to position [178, 0]
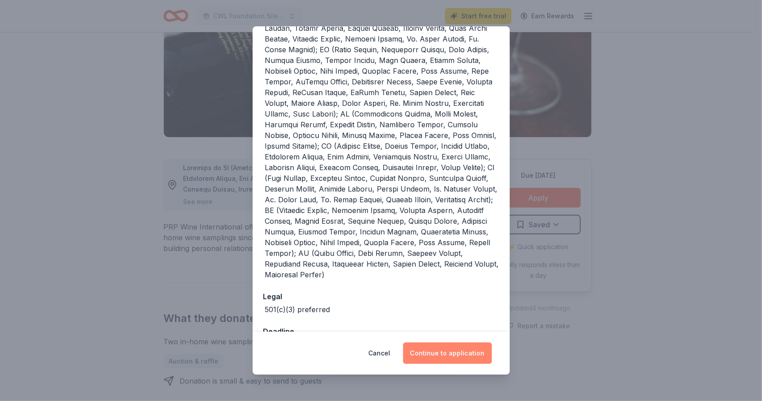
click at [451, 354] on button "Continue to application" at bounding box center [447, 352] width 89 height 21
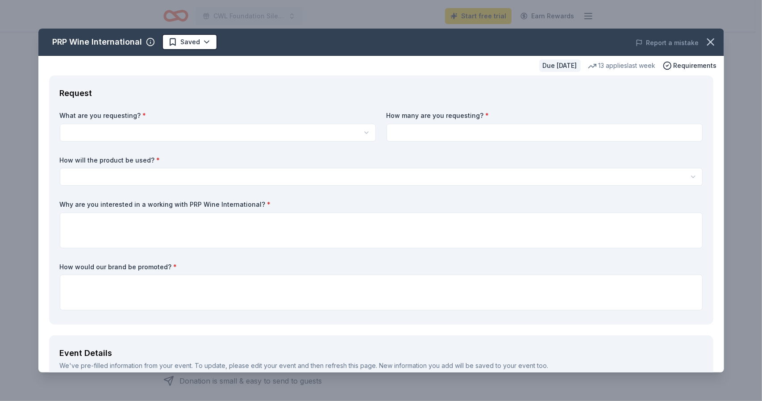
scroll to position [0, 0]
click at [166, 130] on html "CWL Foundation Silent Auction Start free trial Earn Rewards Due in 20 days Shar…" at bounding box center [381, 200] width 762 height 401
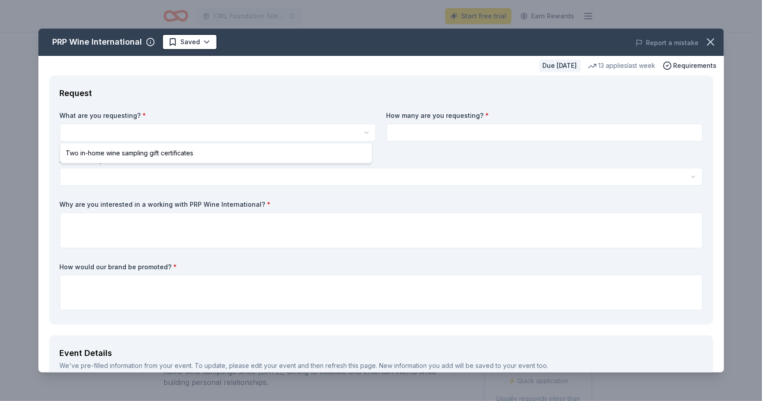
select select "Two in-home wine sampling gift certificates"
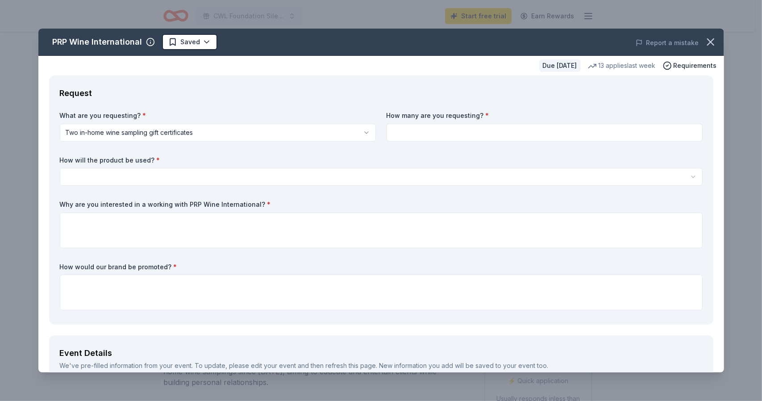
click at [465, 134] on input at bounding box center [544, 133] width 316 height 18
type input "2"
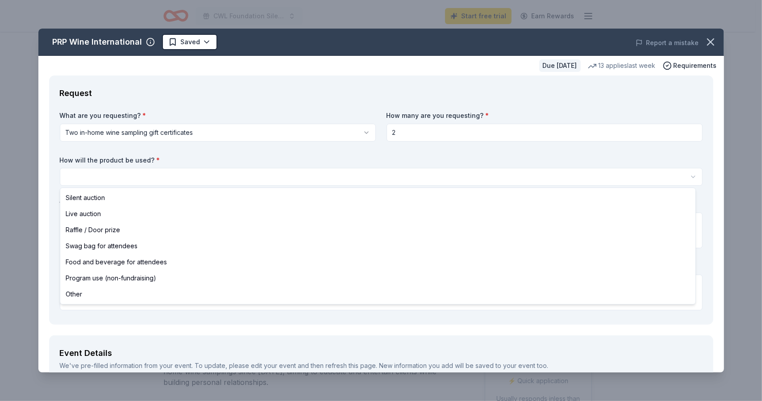
click at [229, 178] on html "CWL Foundation Silent Auction Start free trial Earn Rewards Due in 20 days Shar…" at bounding box center [381, 200] width 762 height 401
select select "silentAuction"
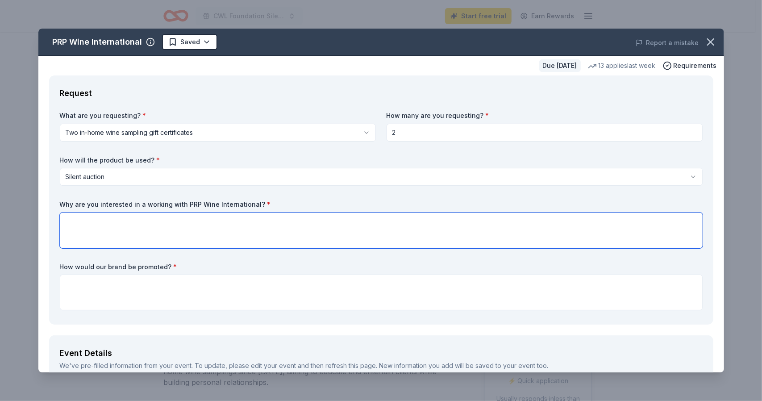
click at [219, 223] on textarea at bounding box center [381, 230] width 643 height 36
paste textarea "I once successfully bid on a PRP Wine International in-home wine tasting and en…"
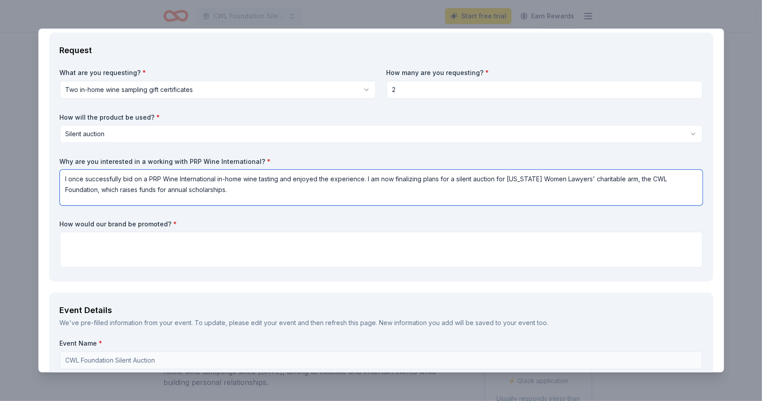
scroll to position [45, 0]
type textarea "I once successfully bid on a PRP Wine International in-home wine tasting and en…"
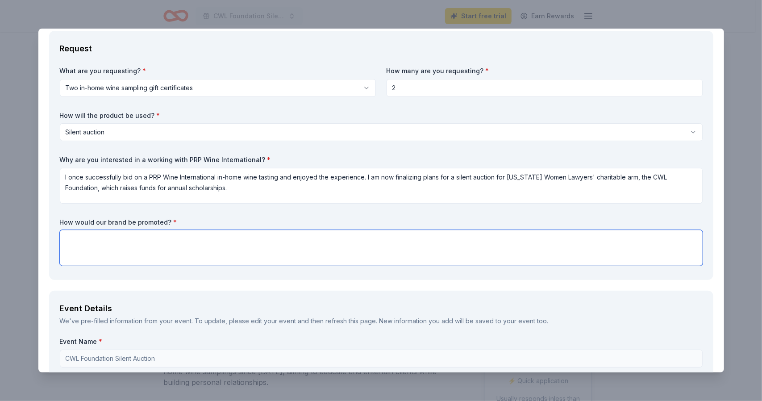
click at [164, 237] on textarea at bounding box center [381, 248] width 643 height 36
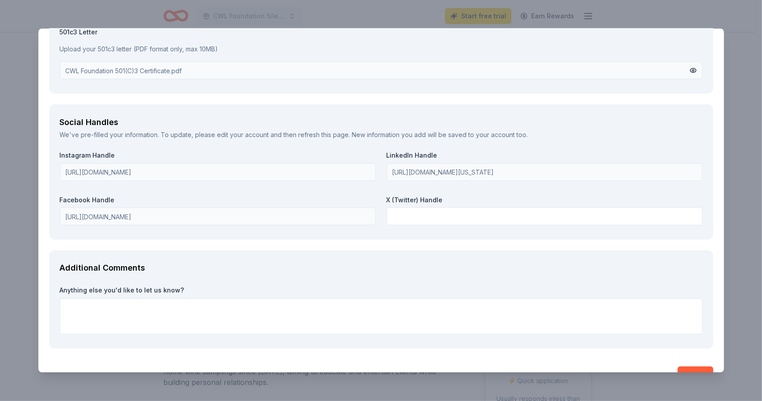
scroll to position [973, 0]
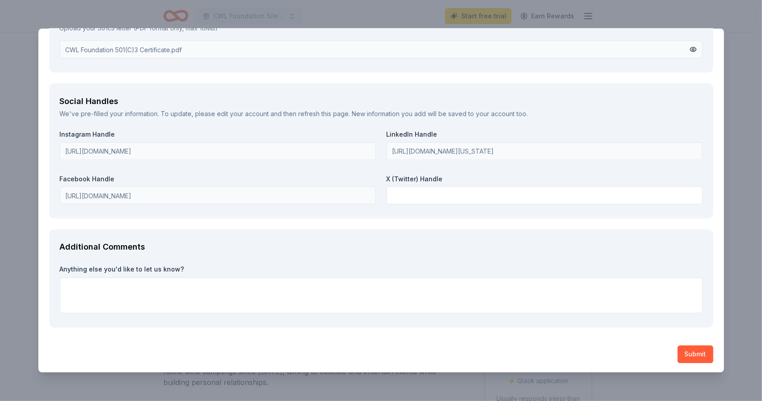
type textarea "PRP Wine International would be recognized as a Silent Auction donor in our pro…"
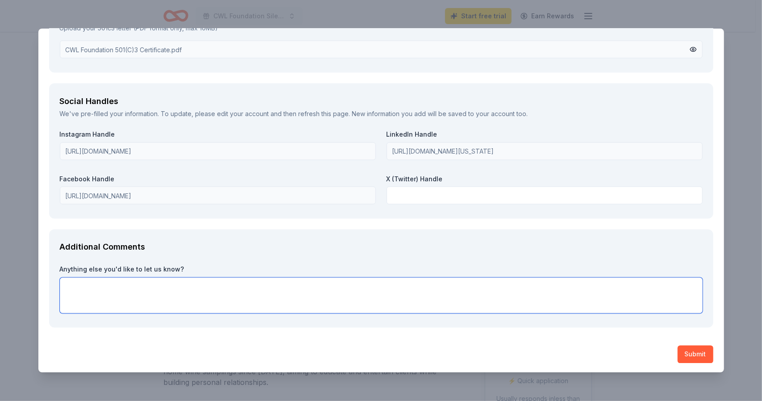
click at [248, 285] on textarea at bounding box center [381, 296] width 643 height 36
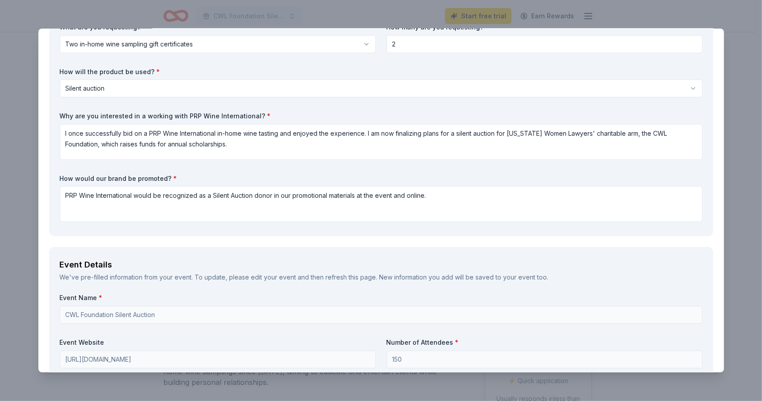
scroll to position [0, 0]
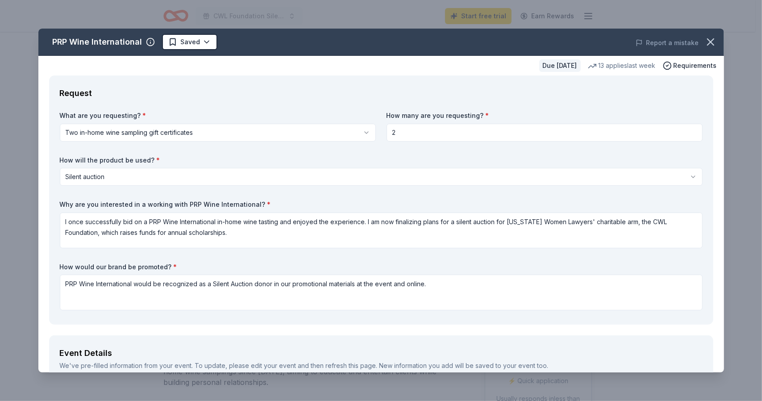
type textarea "Thank you for considering contributing to our silent auction!"
click at [389, 131] on input "2" at bounding box center [544, 133] width 316 height 18
type input "1"
type input "2"
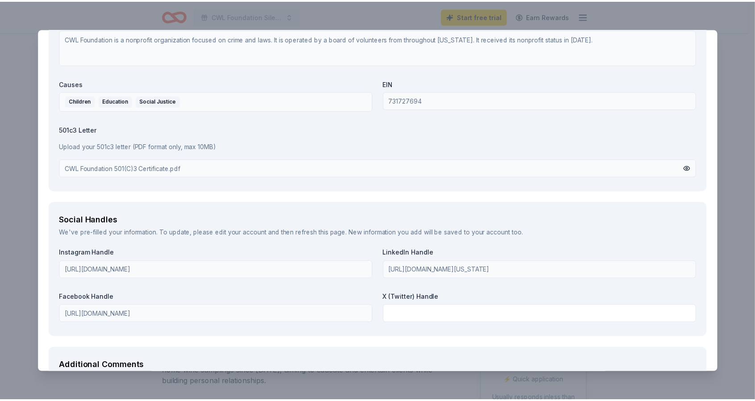
scroll to position [973, 0]
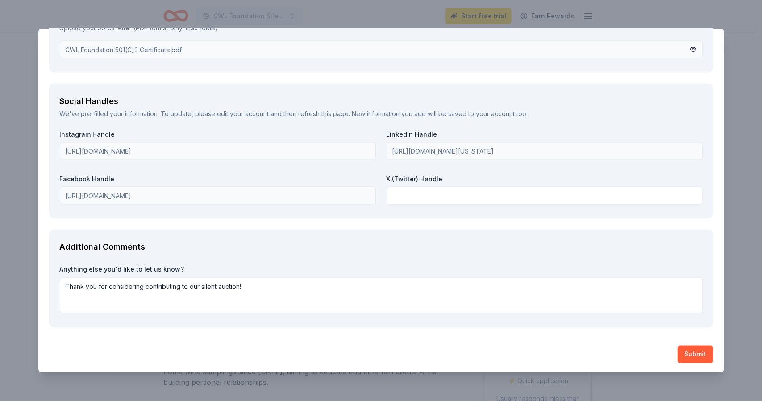
click at [681, 349] on button "Submit" at bounding box center [695, 354] width 36 height 18
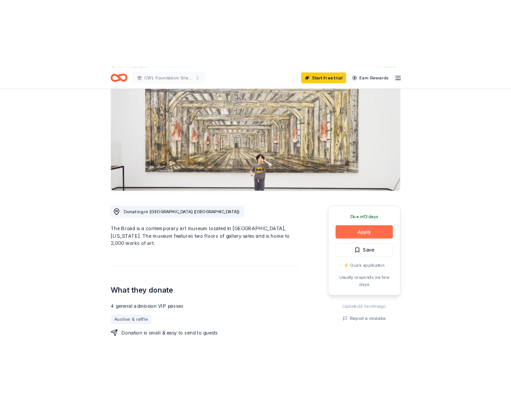
scroll to position [89, 0]
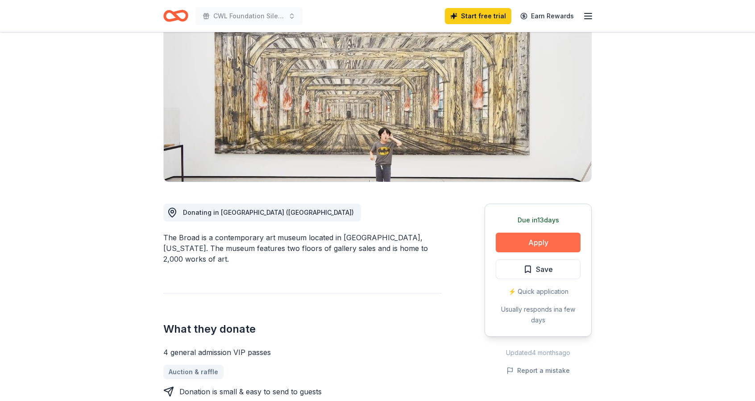
click at [542, 241] on button "Apply" at bounding box center [538, 242] width 85 height 20
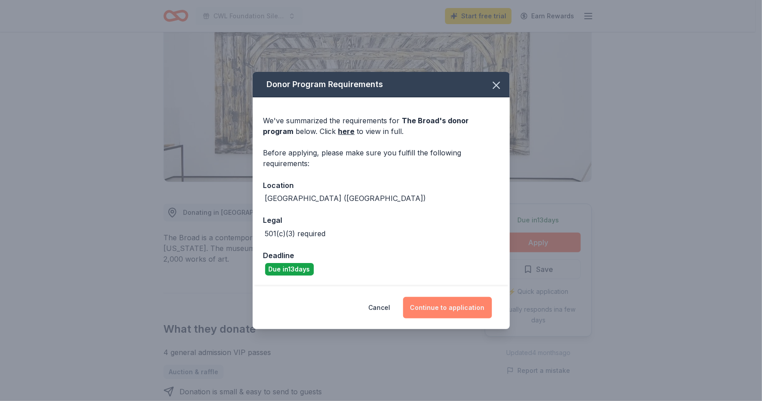
click at [442, 305] on button "Continue to application" at bounding box center [447, 307] width 89 height 21
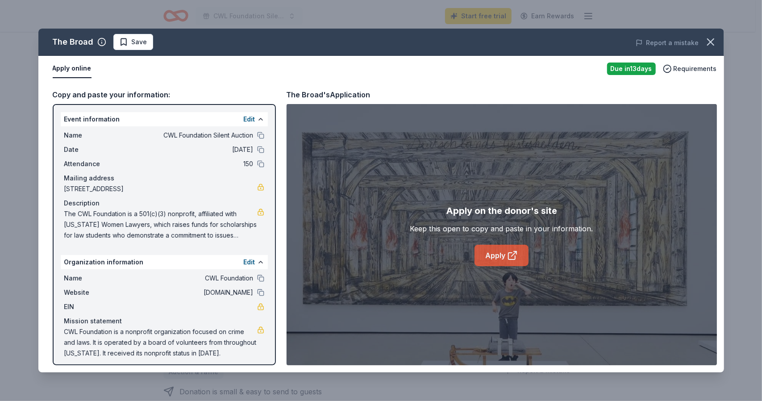
click at [502, 254] on link "Apply" at bounding box center [501, 255] width 54 height 21
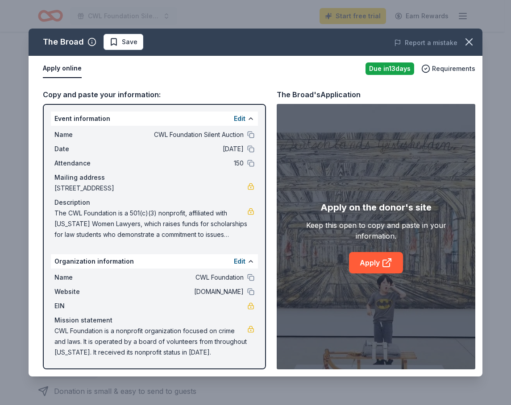
scroll to position [0, 0]
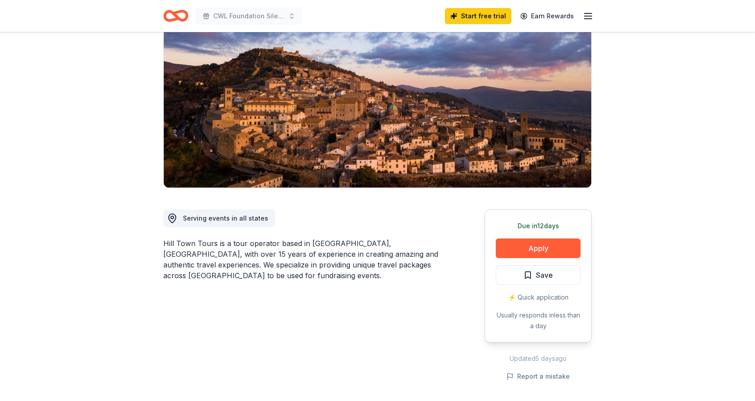
scroll to position [89, 0]
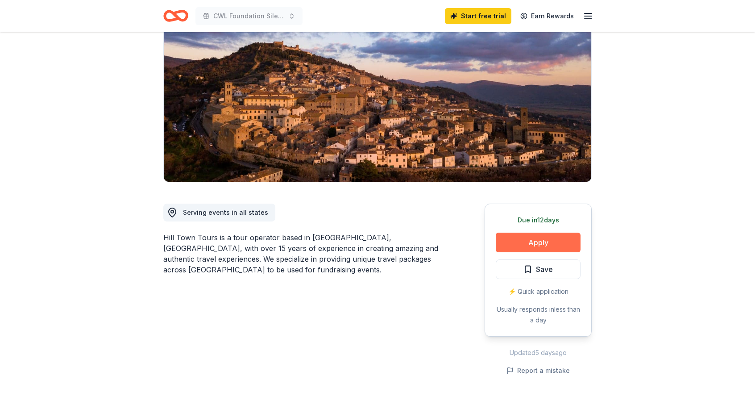
click at [531, 243] on button "Apply" at bounding box center [538, 242] width 85 height 20
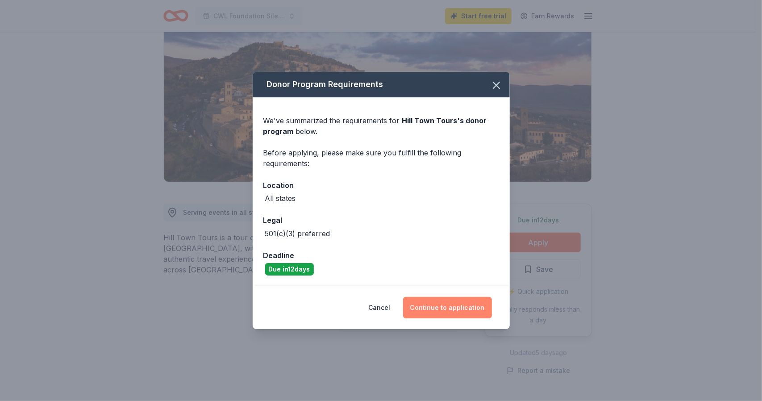
click at [440, 306] on button "Continue to application" at bounding box center [447, 307] width 89 height 21
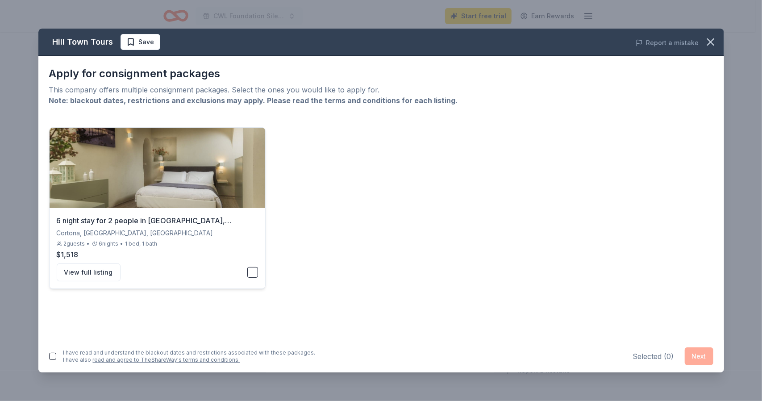
click at [253, 274] on button "button" at bounding box center [252, 272] width 11 height 11
click at [96, 271] on button "View full listing" at bounding box center [89, 272] width 64 height 18
click at [709, 41] on icon "button" at bounding box center [710, 42] width 6 height 6
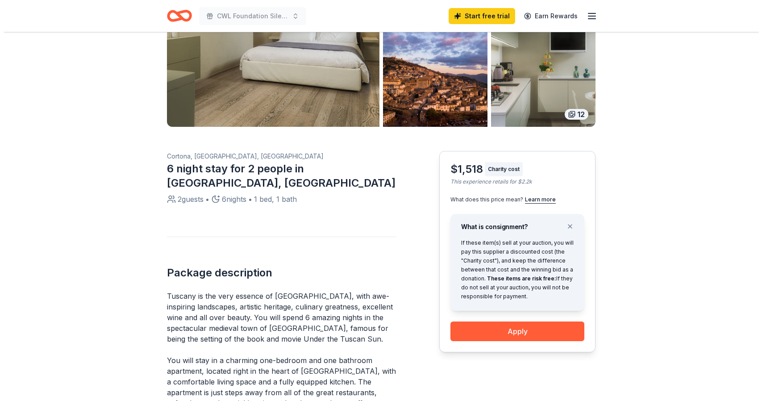
scroll to position [154, 0]
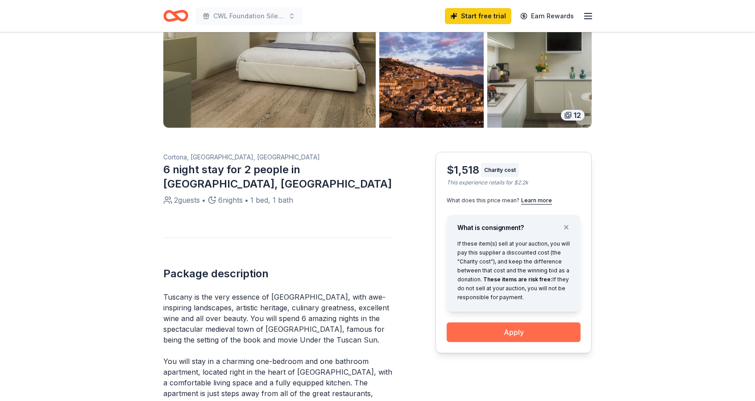
click at [523, 334] on button "Apply" at bounding box center [514, 332] width 134 height 20
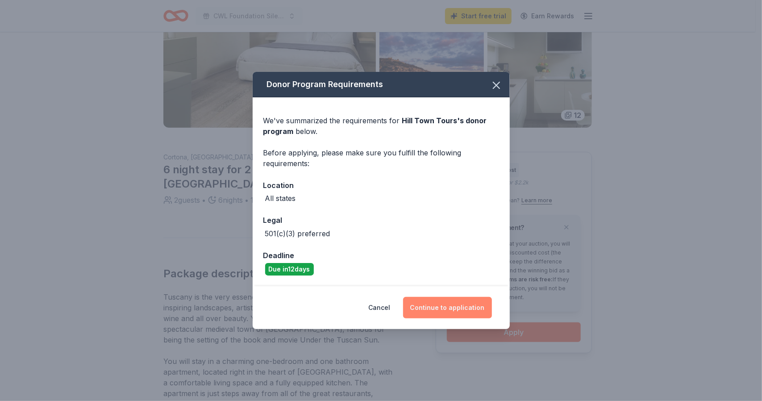
click at [439, 308] on button "Continue to application" at bounding box center [447, 307] width 89 height 21
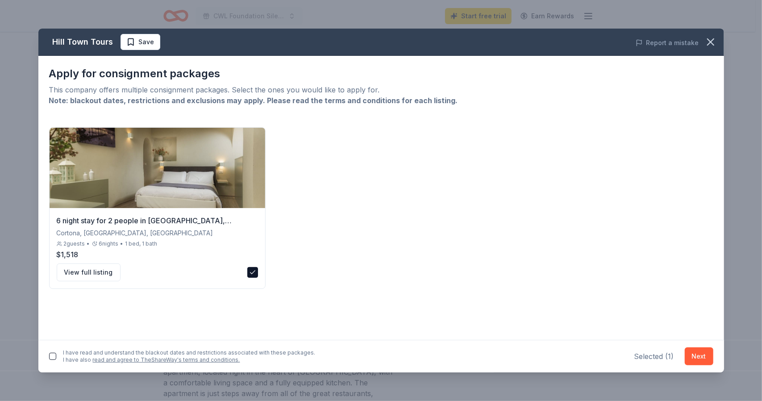
click at [54, 358] on button "button" at bounding box center [52, 356] width 7 height 7
click at [693, 353] on button "Next" at bounding box center [699, 356] width 29 height 18
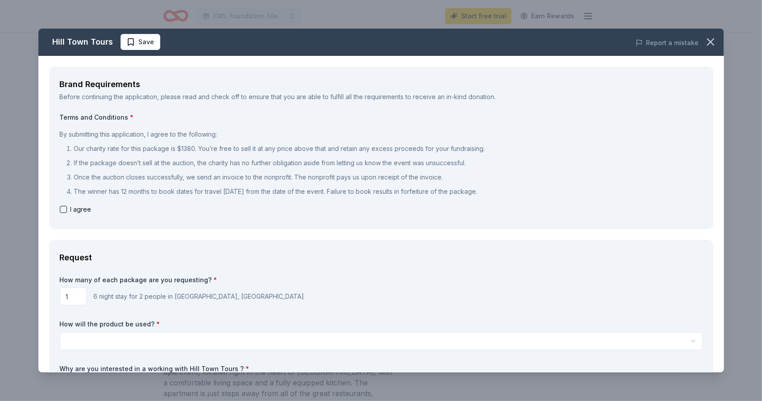
click at [63, 208] on button "button" at bounding box center [63, 209] width 7 height 7
checkbox input "true"
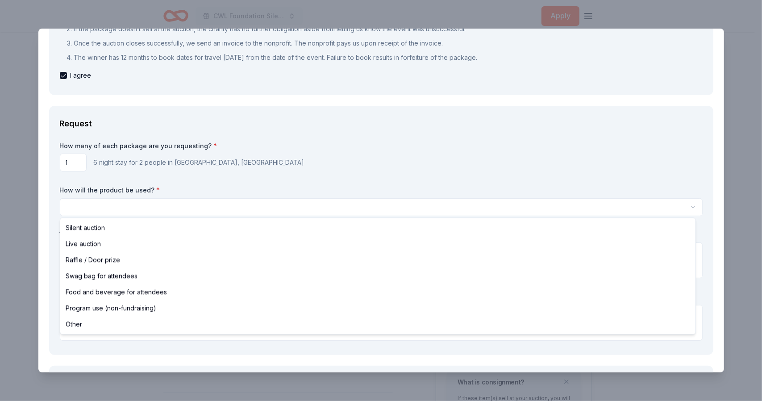
scroll to position [0, 0]
click at [149, 208] on html "CWL Foundation Silent Auction Apply Back to Hill Town Tours 12 Cortona, Tuscany…" at bounding box center [381, 200] width 762 height 401
select select "silentAuction"
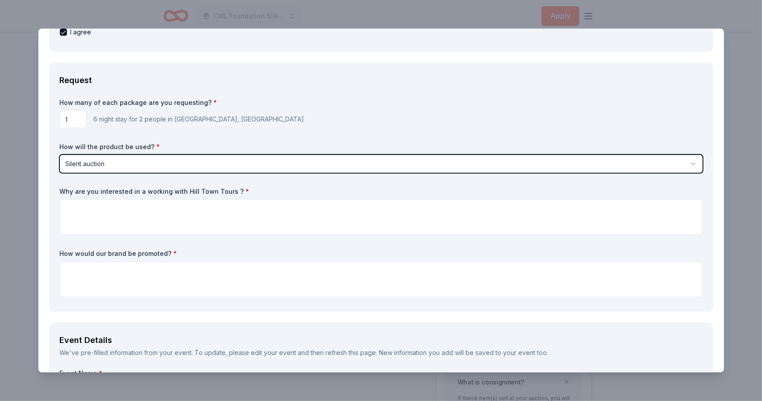
scroll to position [178, 0]
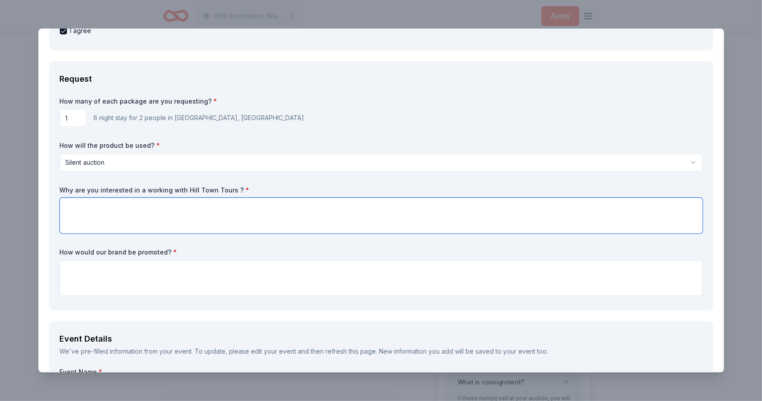
click at [151, 207] on textarea at bounding box center [381, 216] width 643 height 36
type textarea "Hill Town Tours offers travel packages that we believe will be popular with our…"
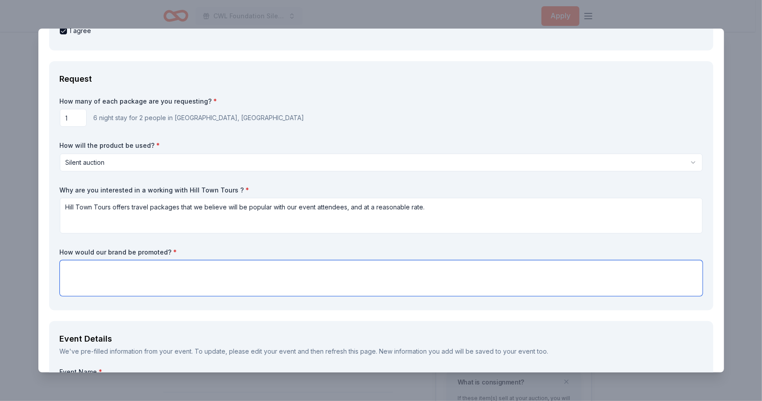
click at [143, 274] on textarea at bounding box center [381, 278] width 643 height 36
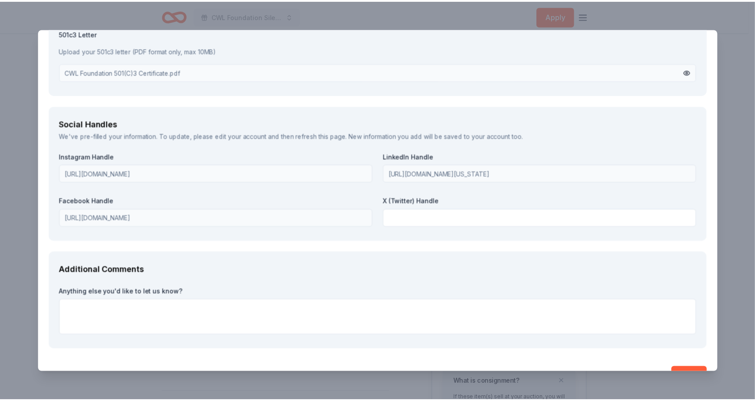
scroll to position [1137, 0]
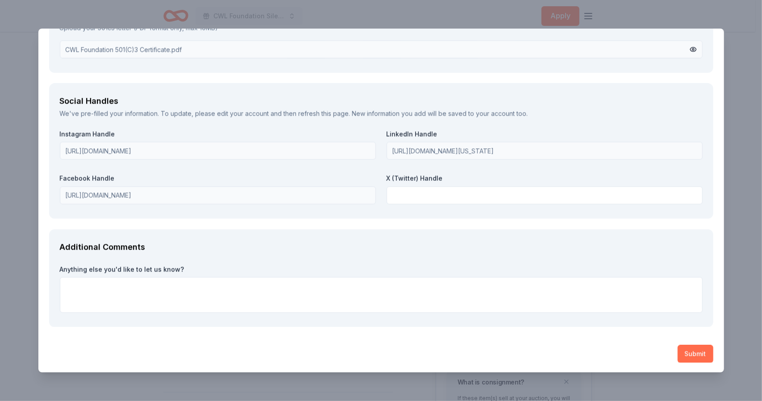
type textarea "Hill Town Tours will be recognized as a Silent Auction donor in promotional mat…"
click at [685, 350] on button "Submit" at bounding box center [695, 354] width 36 height 18
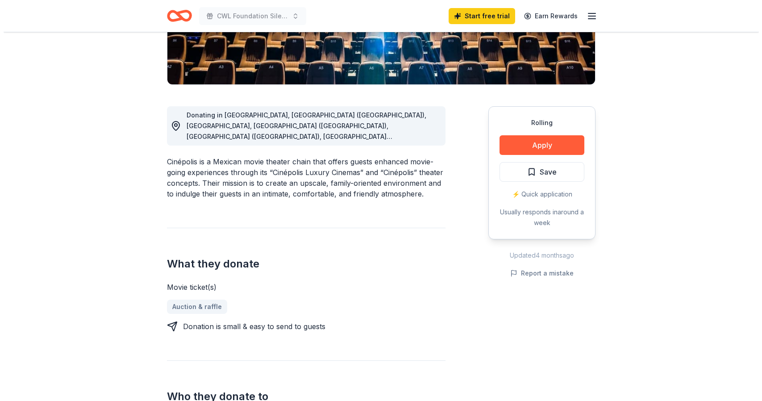
scroll to position [178, 0]
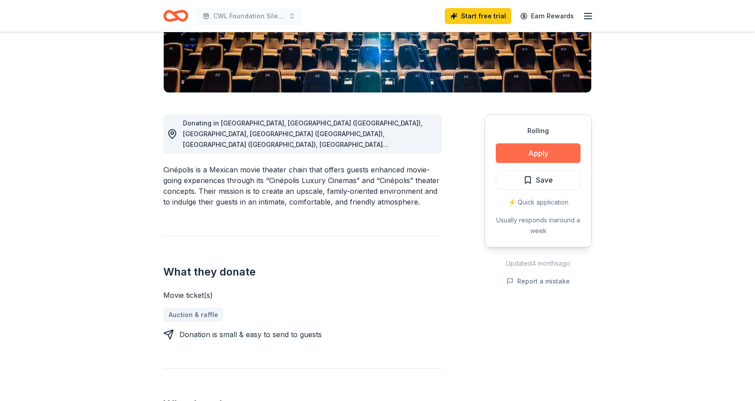
click at [544, 152] on button "Apply" at bounding box center [538, 153] width 85 height 20
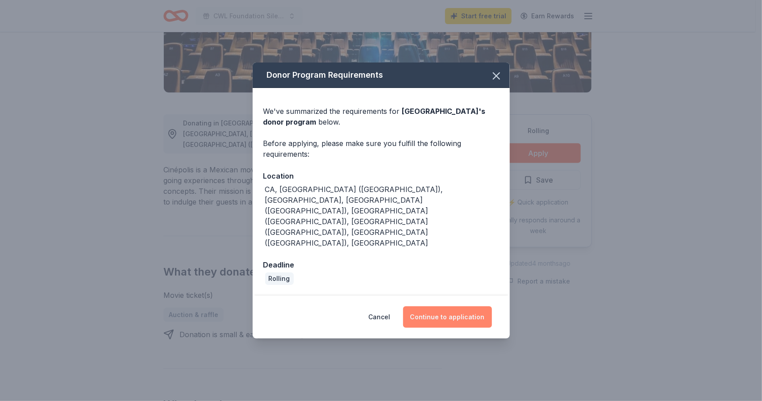
click at [435, 306] on button "Continue to application" at bounding box center [447, 316] width 89 height 21
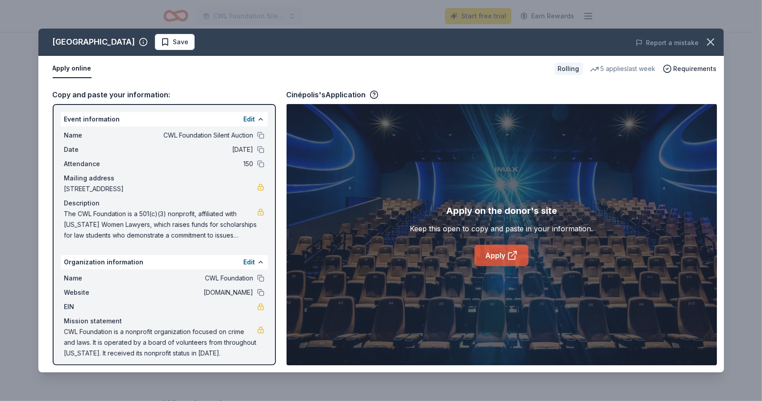
click at [503, 256] on link "Apply" at bounding box center [501, 255] width 54 height 21
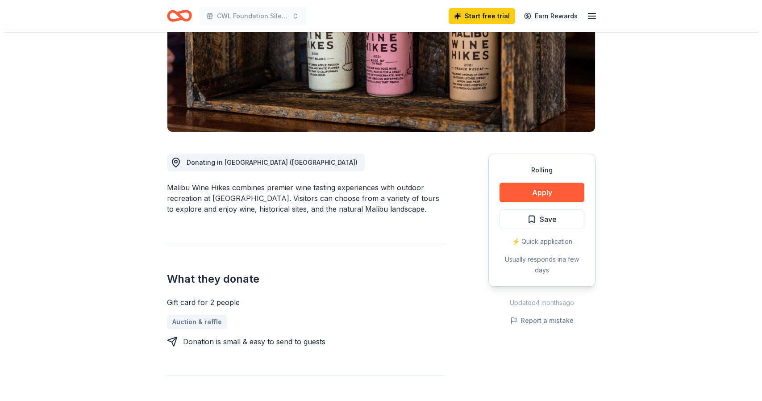
scroll to position [134, 0]
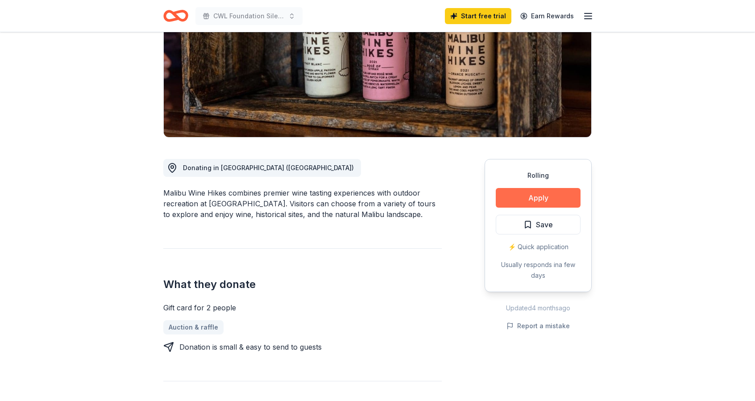
click at [529, 197] on button "Apply" at bounding box center [538, 198] width 85 height 20
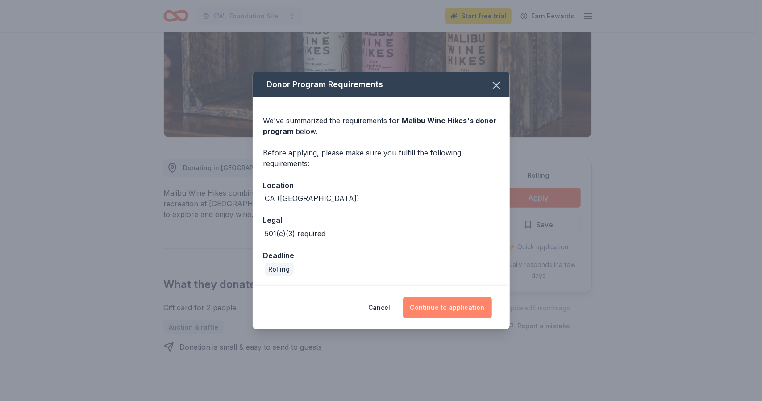
click at [436, 305] on button "Continue to application" at bounding box center [447, 307] width 89 height 21
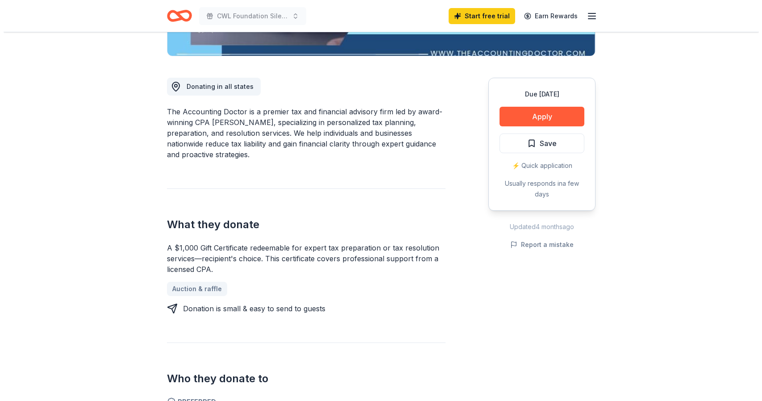
scroll to position [89, 0]
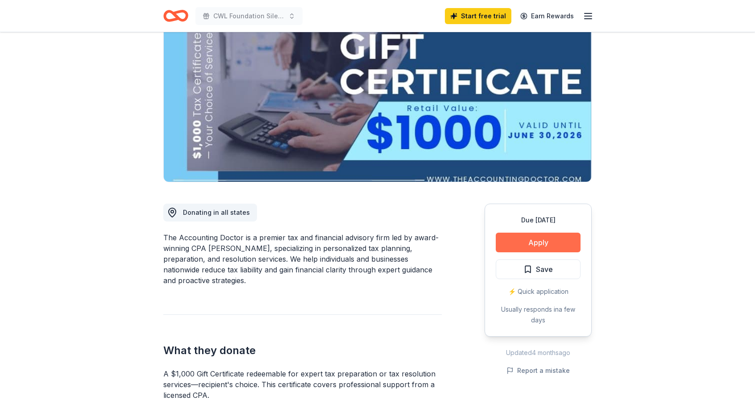
click at [533, 243] on button "Apply" at bounding box center [538, 242] width 85 height 20
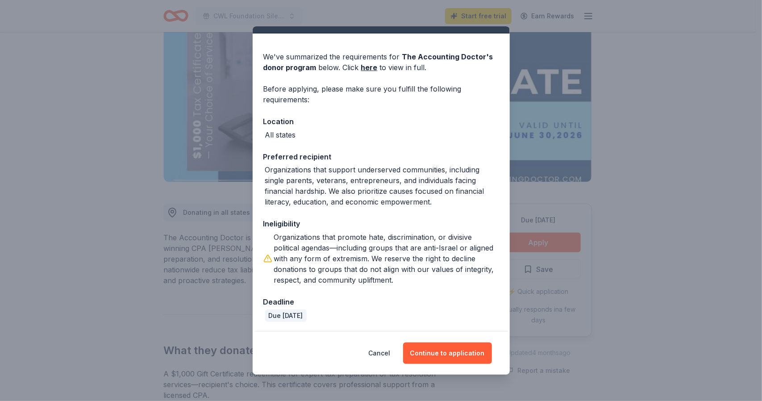
scroll to position [19, 0]
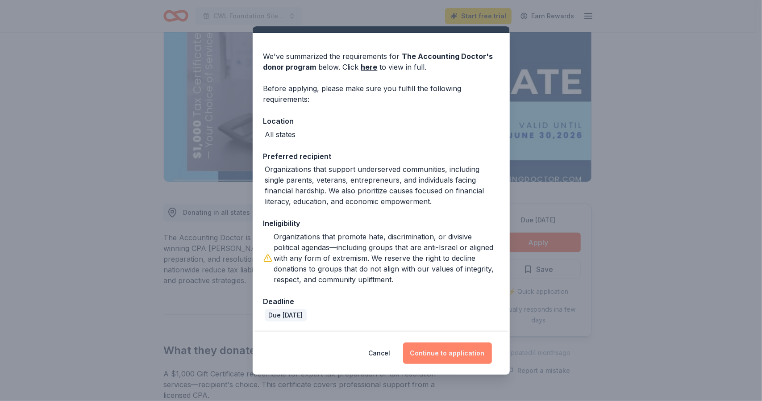
click at [436, 354] on button "Continue to application" at bounding box center [447, 352] width 89 height 21
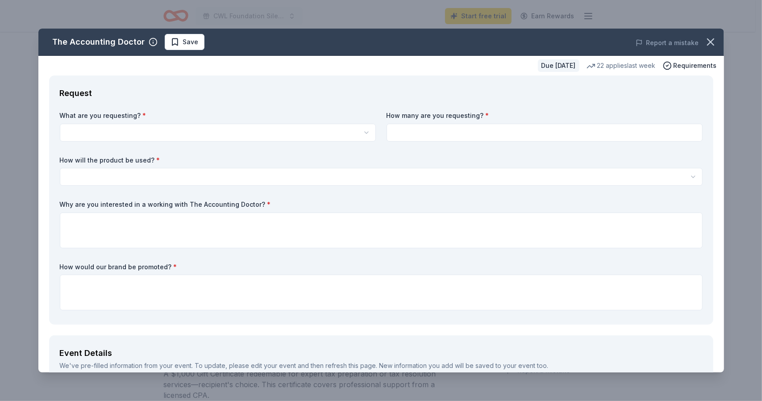
click at [238, 132] on html "CWL Foundation Silent Auction Start free trial Earn Rewards Due in 20 days Shar…" at bounding box center [381, 111] width 762 height 401
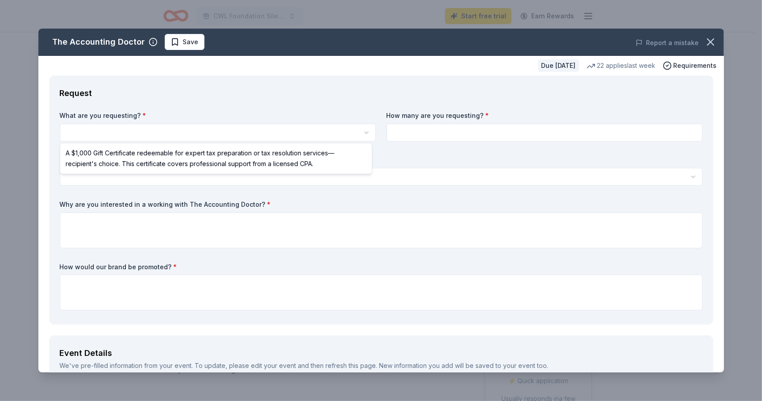
select select "A $1,000 Gift Certificate redeemable for expert tax preparation or tax resoluti…"
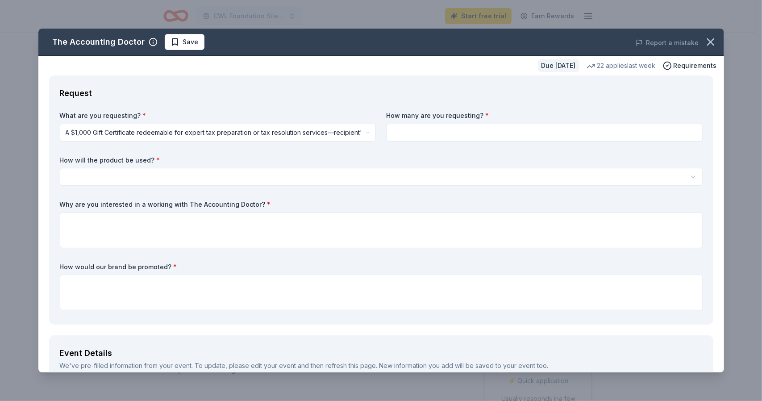
click at [303, 130] on html "CWL Foundation Silent Auction Start free trial Earn Rewards Due in 20 days Shar…" at bounding box center [381, 200] width 762 height 401
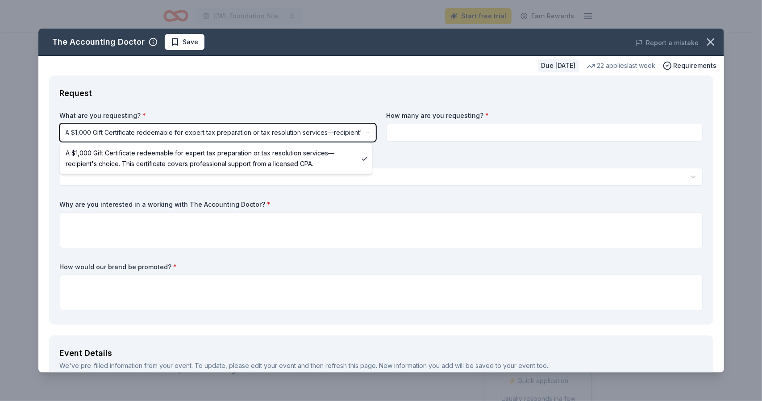
click at [402, 127] on html "CWL Foundation Silent Auction Start free trial Earn Rewards Due in 20 days Shar…" at bounding box center [381, 200] width 762 height 401
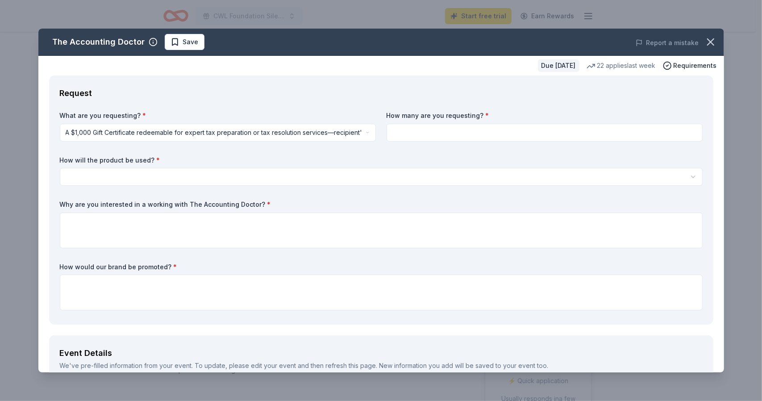
click at [430, 134] on input at bounding box center [544, 133] width 316 height 18
type input "1"
click at [245, 174] on html "CWL Foundation Silent Auction Start free trial Earn Rewards Due in 20 days Shar…" at bounding box center [381, 200] width 762 height 401
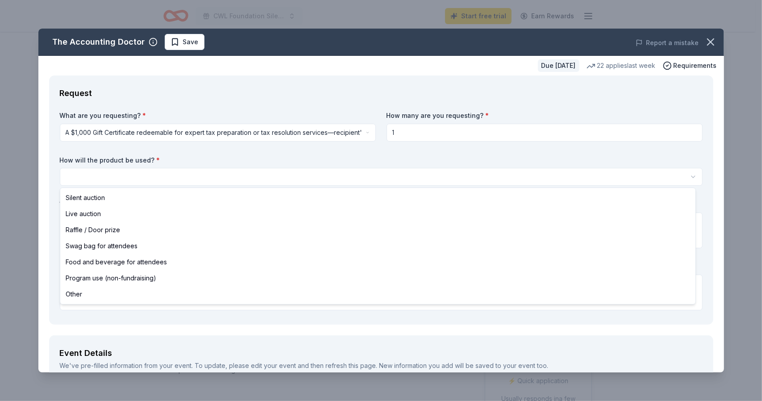
select select "silentAuction"
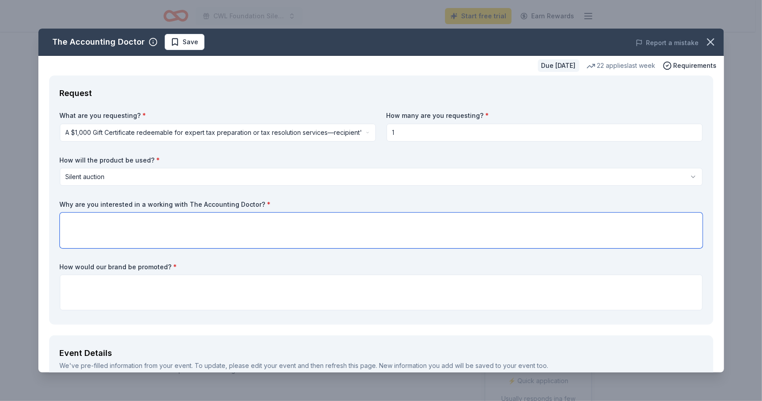
click at [232, 221] on textarea at bounding box center [381, 230] width 643 height 36
type textarea "O"
type textarea "C"
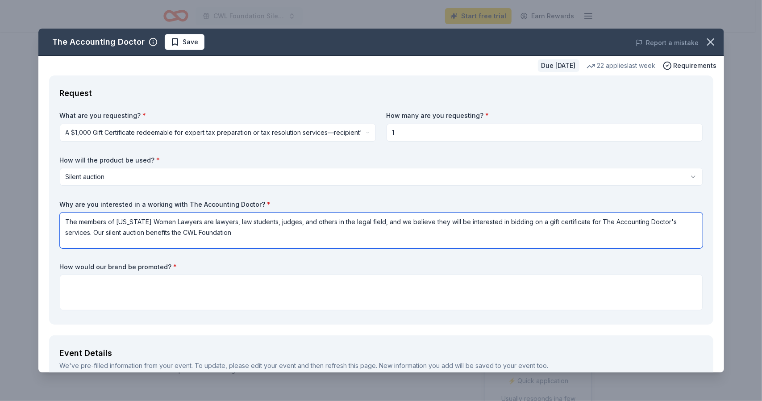
click at [264, 234] on textarea "The members of California Women Lawyers are lawyers, law students, judges, and …" at bounding box center [381, 230] width 643 height 36
paste textarea "Our scholarship winners have gone on to graduate from law school and clerk for …"
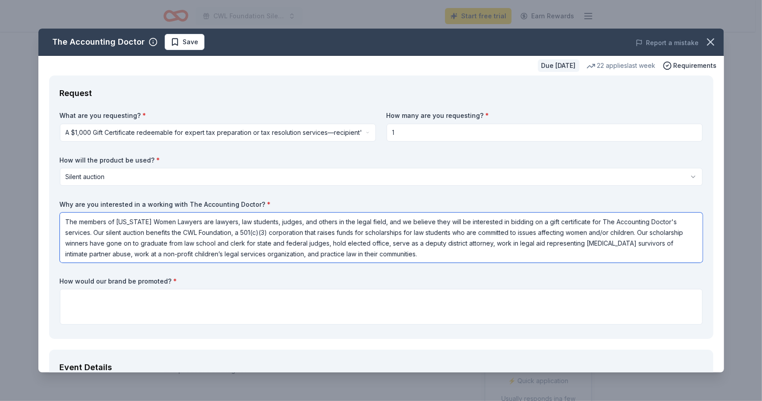
type textarea "The members of California Women Lawyers are lawyers, law students, judges, and …"
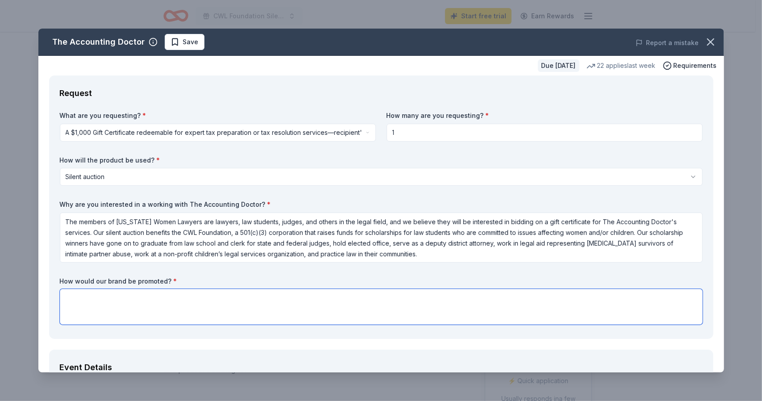
click at [440, 302] on textarea at bounding box center [381, 307] width 643 height 36
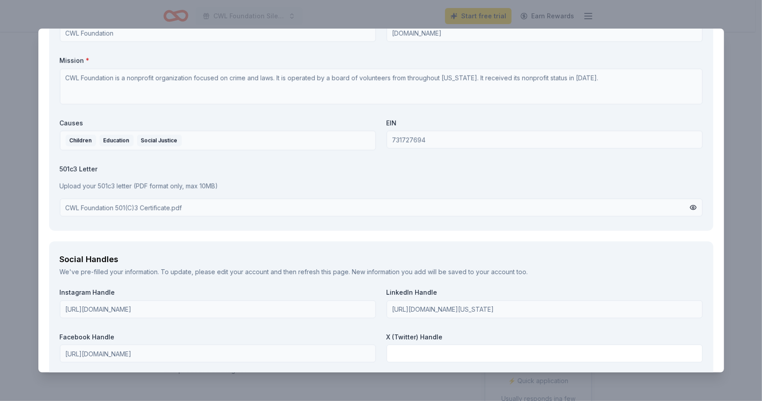
scroll to position [848, 0]
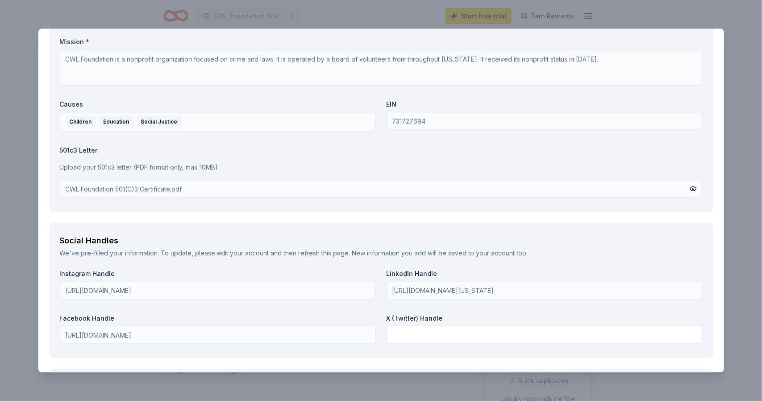
type textarea "The Accounting Doctor would be recognized as a Silent Auction donor in our prom…"
click at [197, 187] on div "CWL Foundation 501(C)3 Certificate.pdf" at bounding box center [381, 189] width 643 height 18
click at [169, 187] on div "CWL Foundation 501(C)3 Certificate.pdf" at bounding box center [124, 189] width 116 height 10
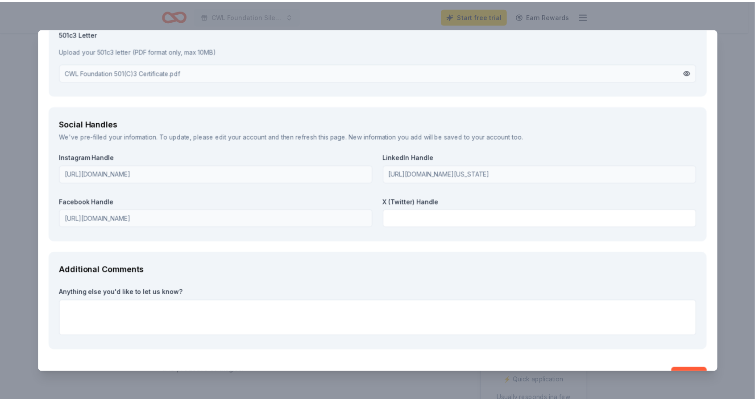
scroll to position [987, 0]
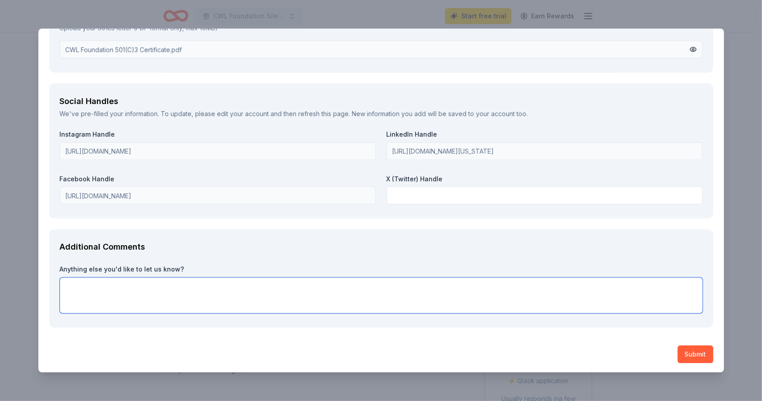
click at [167, 289] on textarea at bounding box center [381, 296] width 643 height 36
type textarea "Thank you for your consideration!"
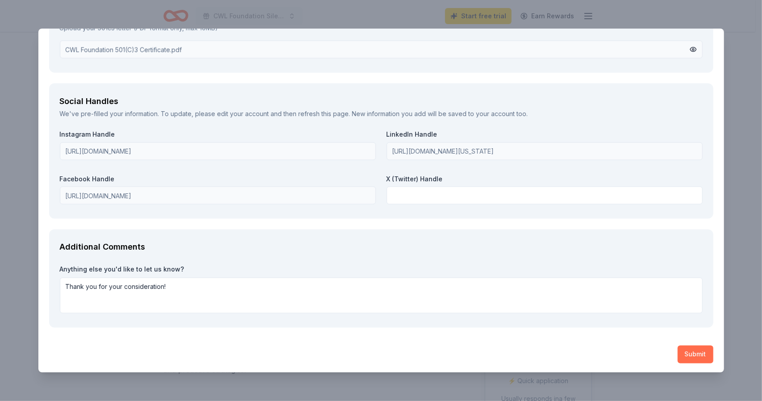
click at [688, 349] on button "Submit" at bounding box center [695, 354] width 36 height 18
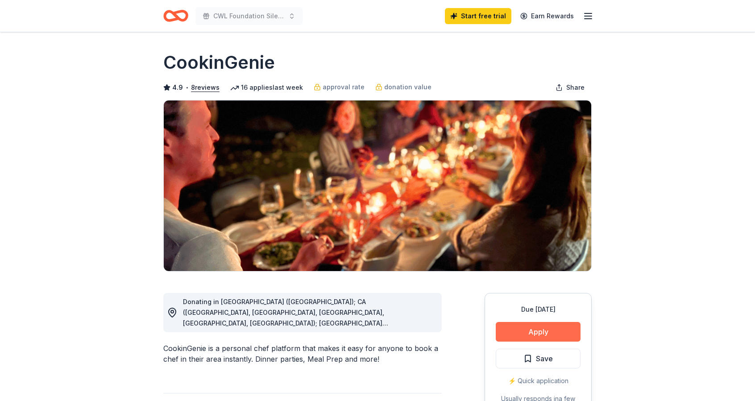
click at [531, 331] on button "Apply" at bounding box center [538, 332] width 85 height 20
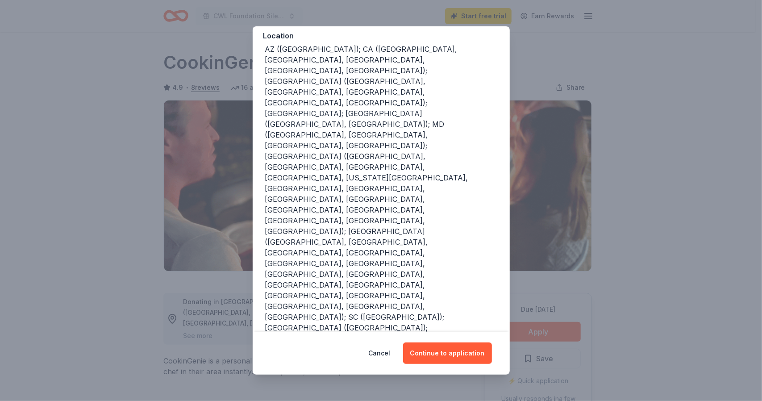
scroll to position [104, 0]
click at [447, 352] on button "Continue to application" at bounding box center [447, 352] width 89 height 21
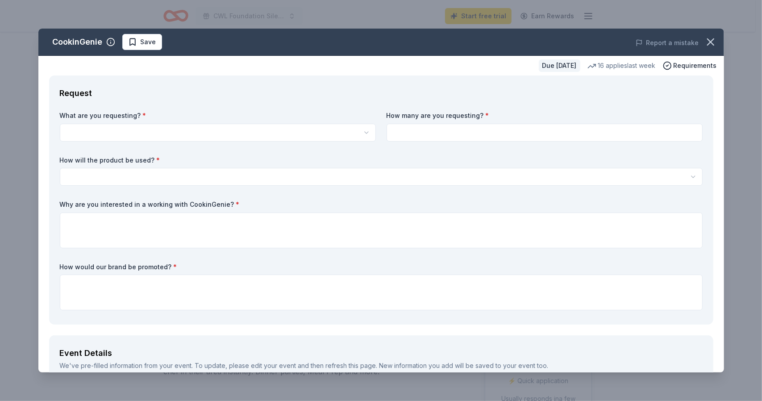
click at [326, 128] on html "CWL Foundation Silent Auction Start free trial Earn Rewards Due [DATE] Share Co…" at bounding box center [381, 200] width 762 height 401
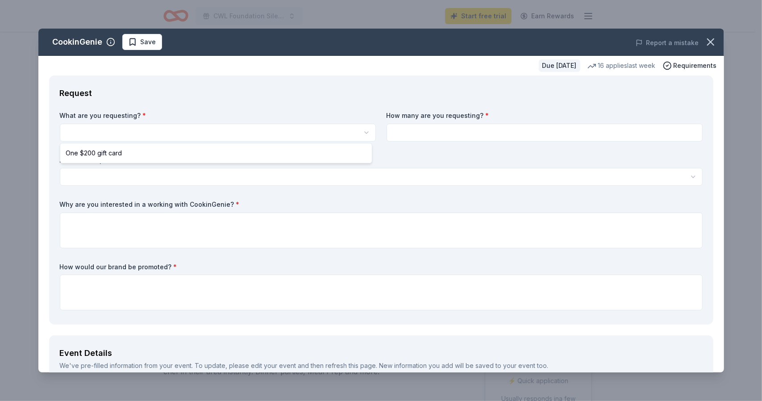
select select "One $200 gift card"
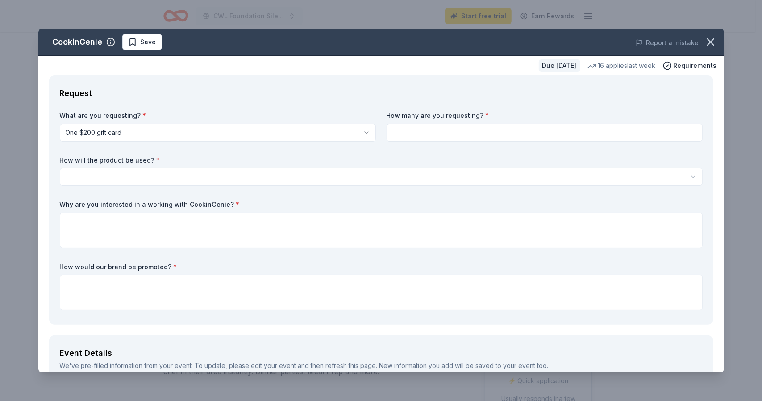
click at [425, 135] on input at bounding box center [544, 133] width 316 height 18
type input "1"
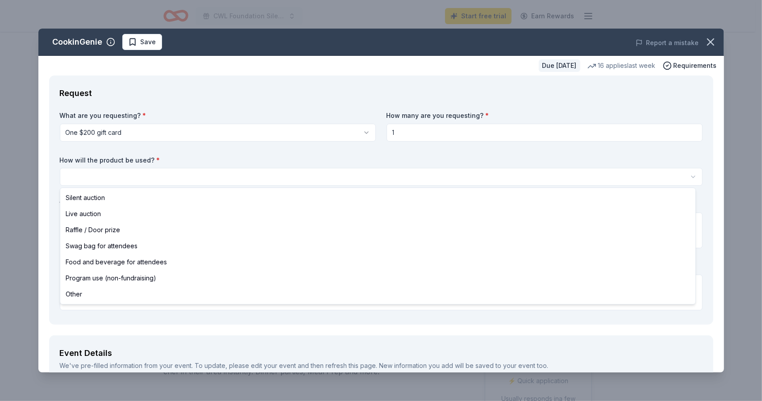
click at [224, 177] on html "CWL Foundation Silent Auction Start free trial Earn Rewards Due [DATE] Share Co…" at bounding box center [381, 200] width 762 height 401
select select "silentAuction"
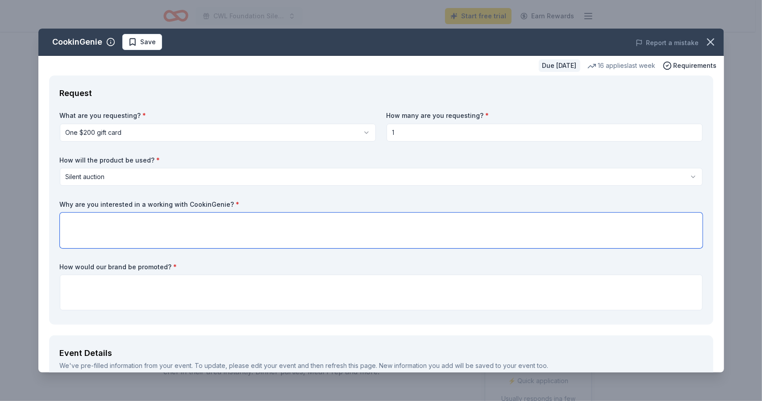
click at [202, 222] on textarea at bounding box center [381, 230] width 643 height 36
type textarea "C"
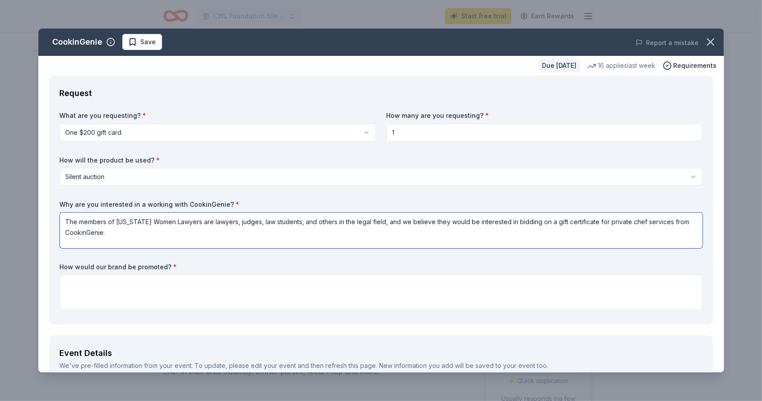
type textarea "The members of [US_STATE] Women Lawyers are lawyers, judges, law students, and …"
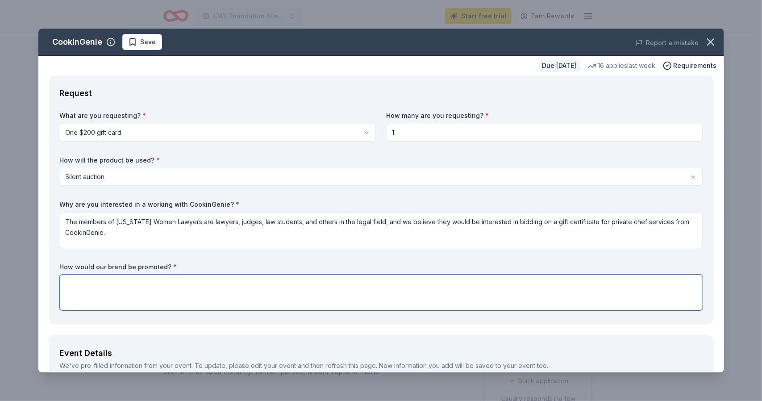
click at [193, 289] on textarea at bounding box center [381, 292] width 643 height 36
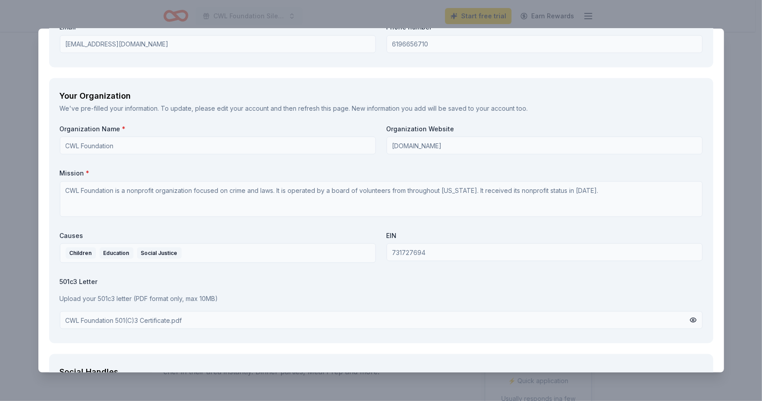
scroll to position [714, 0]
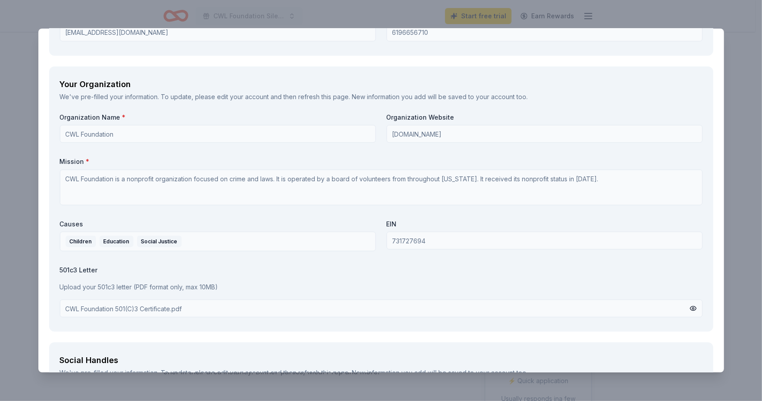
type textarea "CookinGenie will be recognized as a Silent Auction donor in our promotional mat…"
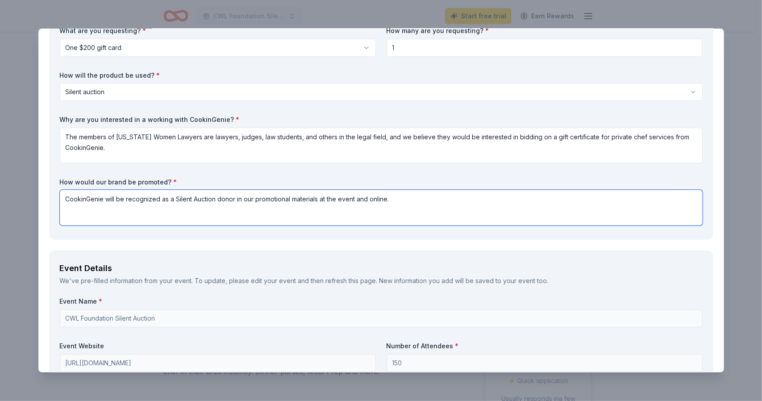
scroll to position [89, 0]
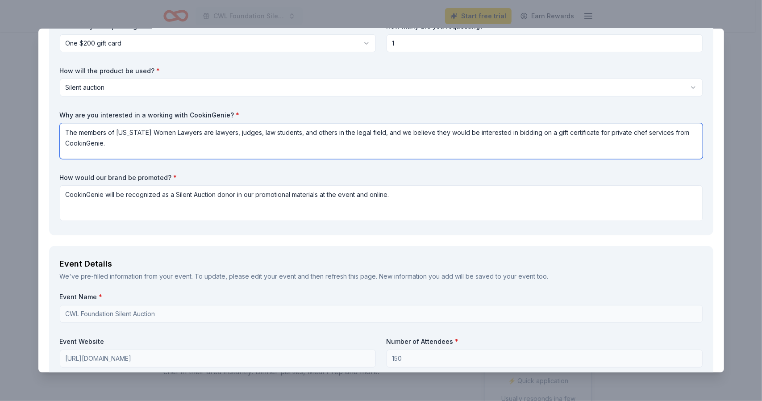
drag, startPoint x: 142, startPoint y: 147, endPoint x: 59, endPoint y: 120, distance: 87.3
click at [60, 120] on div "Why are you interested in a working with CookinGenie? * The members of Californ…" at bounding box center [381, 135] width 643 height 48
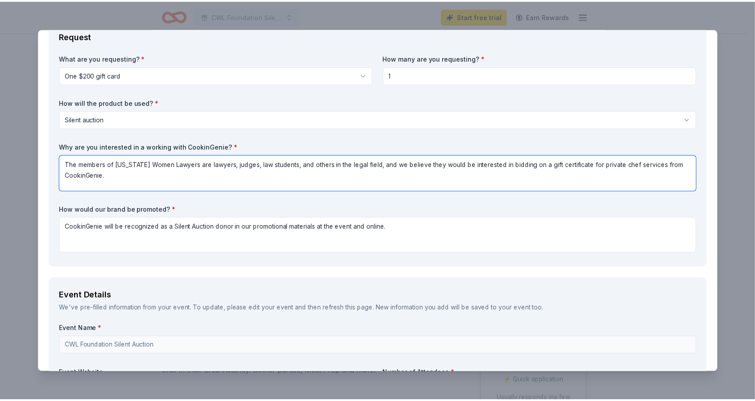
scroll to position [0, 0]
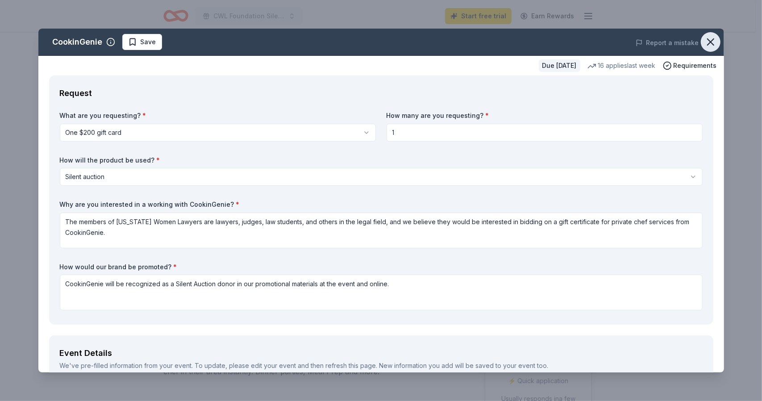
click at [704, 45] on icon "button" at bounding box center [710, 42] width 12 height 12
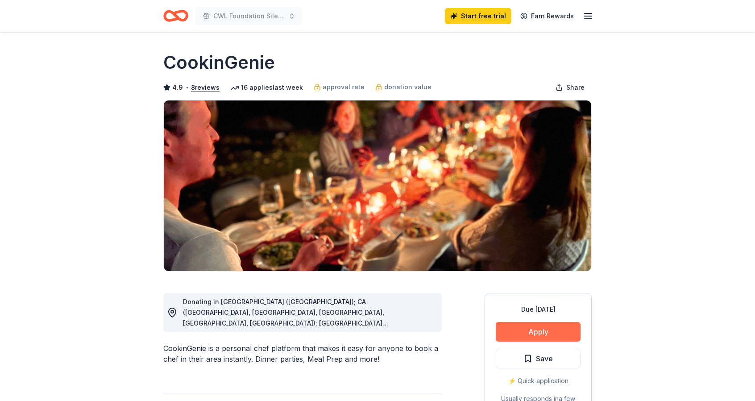
click at [537, 333] on button "Apply" at bounding box center [538, 332] width 85 height 20
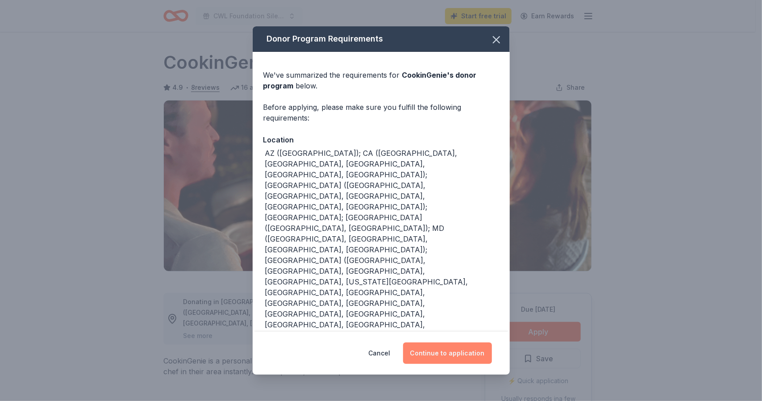
click at [438, 352] on button "Continue to application" at bounding box center [447, 352] width 89 height 21
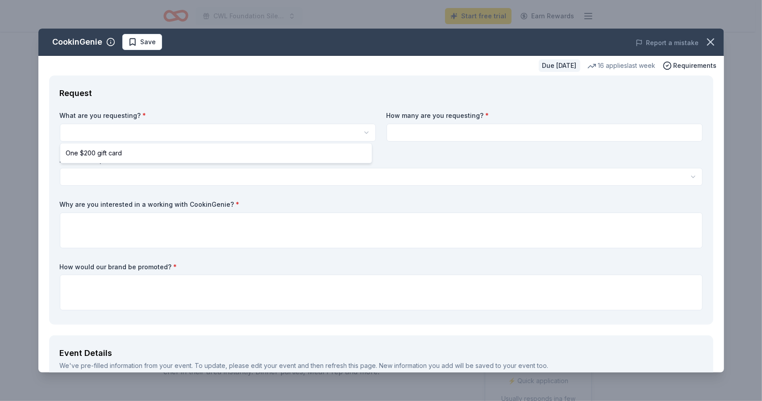
click at [221, 129] on html "CWL Foundation Silent Auction Start free trial Earn Rewards Due [DATE] Share Co…" at bounding box center [381, 200] width 762 height 401
select select "One $200 gift card"
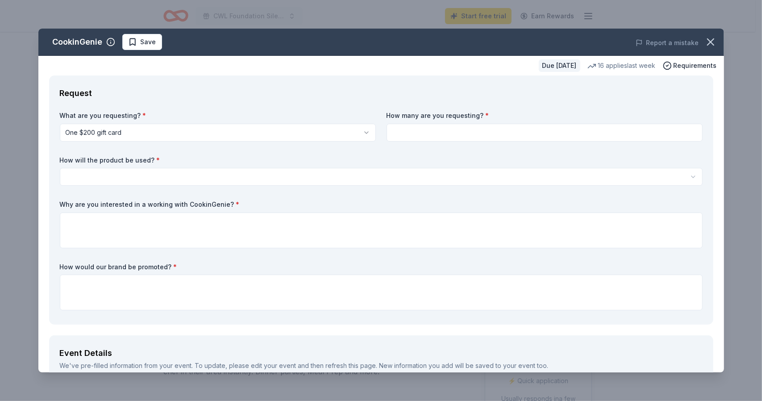
click at [411, 131] on input at bounding box center [544, 133] width 316 height 18
type input "1"
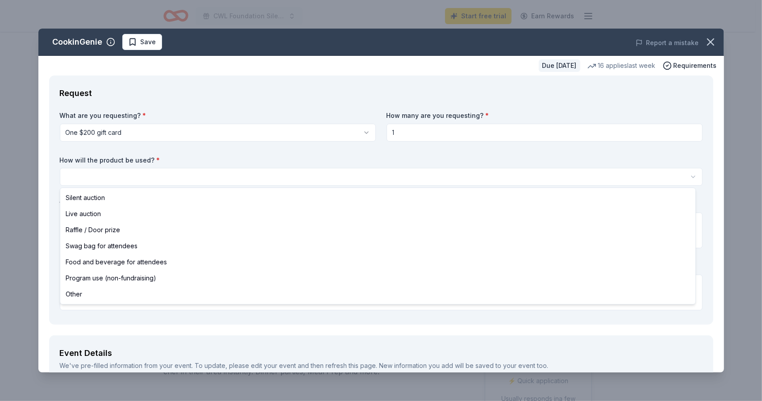
click at [138, 171] on html "CWL Foundation Silent Auction Start free trial Earn Rewards Due in 20 days Shar…" at bounding box center [381, 200] width 762 height 401
select select "silentAuction"
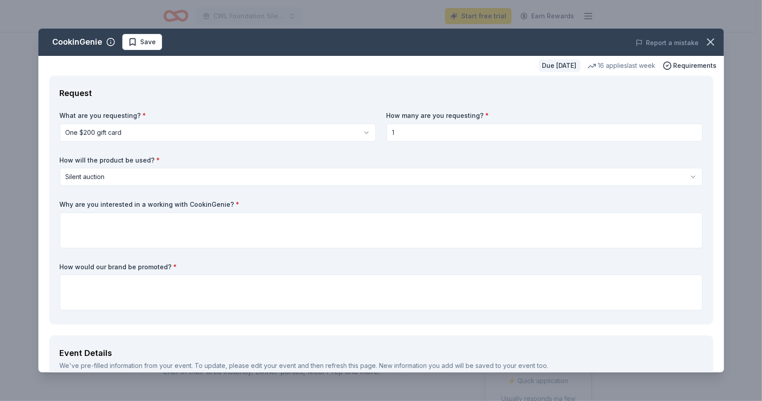
click at [144, 177] on html "CWL Foundation Silent Auction Start free trial Earn Rewards Due in 20 days Shar…" at bounding box center [381, 200] width 762 height 401
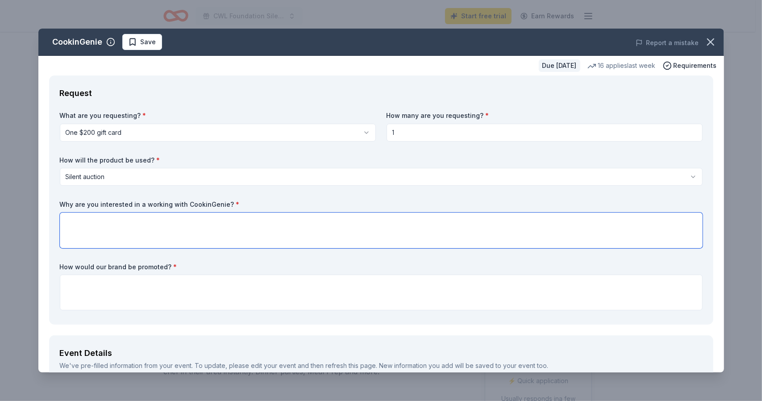
click at [166, 224] on textarea at bounding box center [381, 230] width 643 height 36
paste textarea "The members of California Women Lawyers are lawyers, judges, law students, and …"
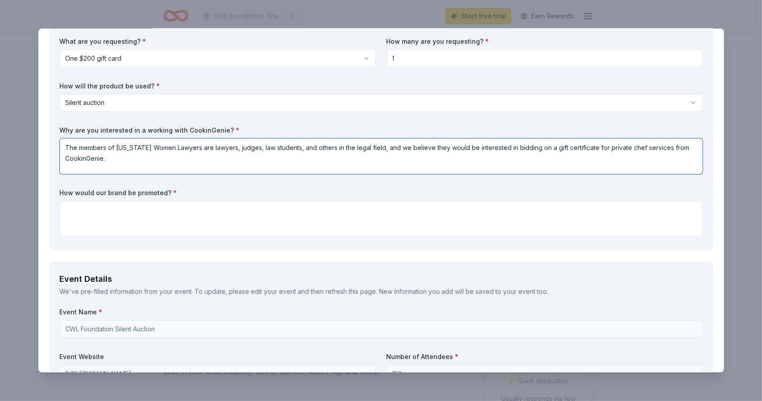
scroll to position [89, 0]
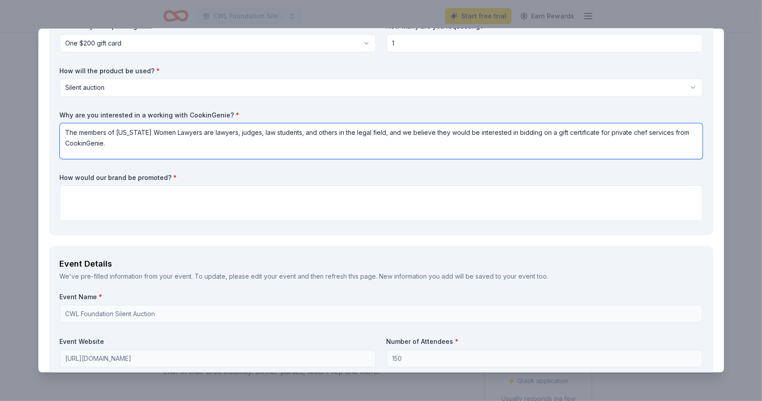
type textarea "The members of California Women Lawyers are lawyers, judges, law students, and …"
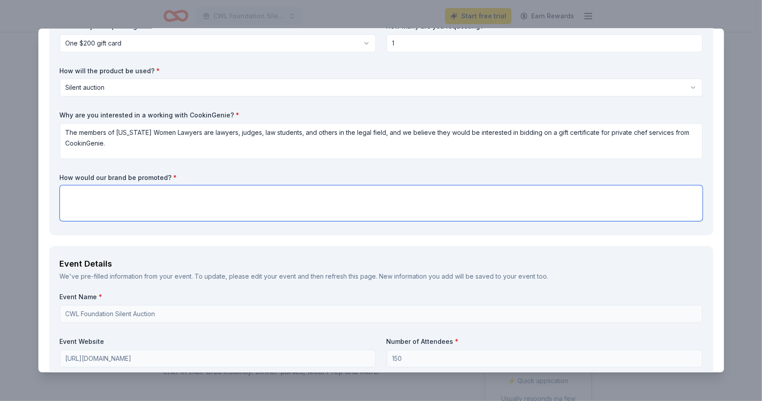
click at [149, 191] on textarea at bounding box center [381, 203] width 643 height 36
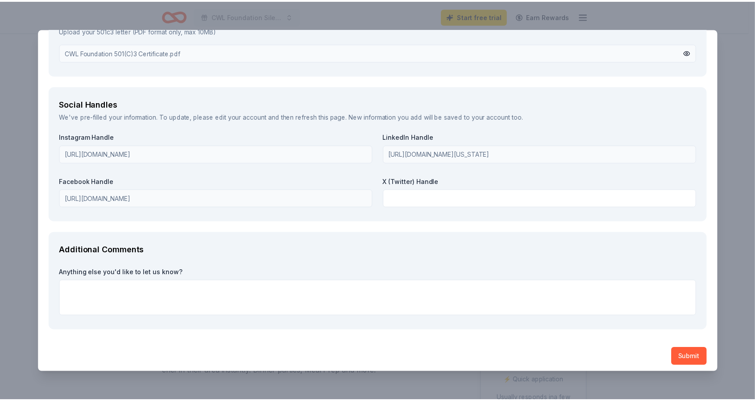
scroll to position [973, 0]
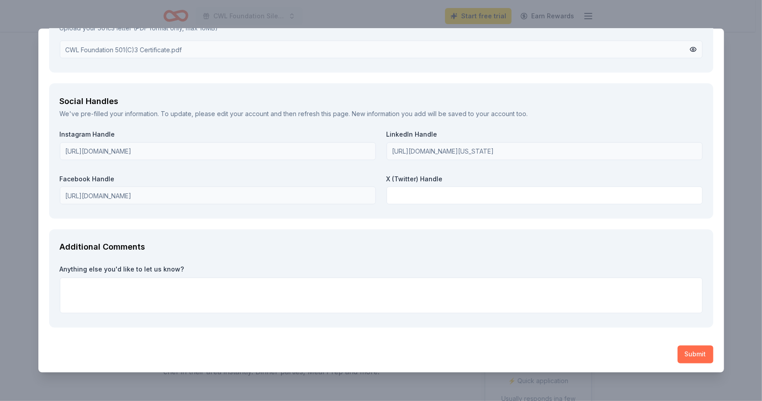
type textarea "CookinGenie will be recognized as a Silent Auction donor in our promotional mat…"
click at [690, 349] on button "Submit" at bounding box center [695, 354] width 36 height 18
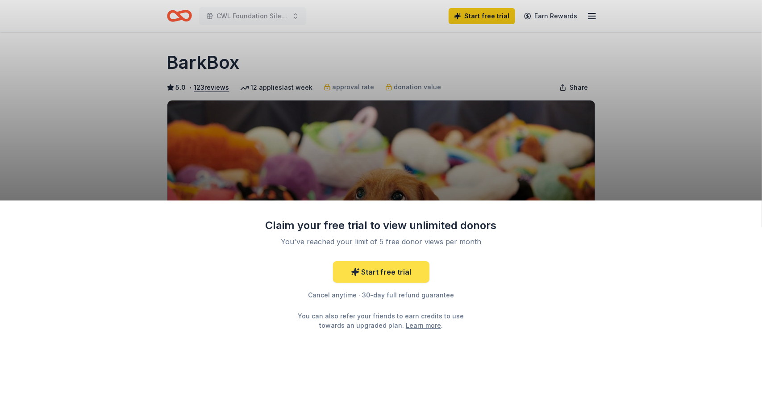
click at [382, 269] on link "Start free trial" at bounding box center [381, 271] width 96 height 21
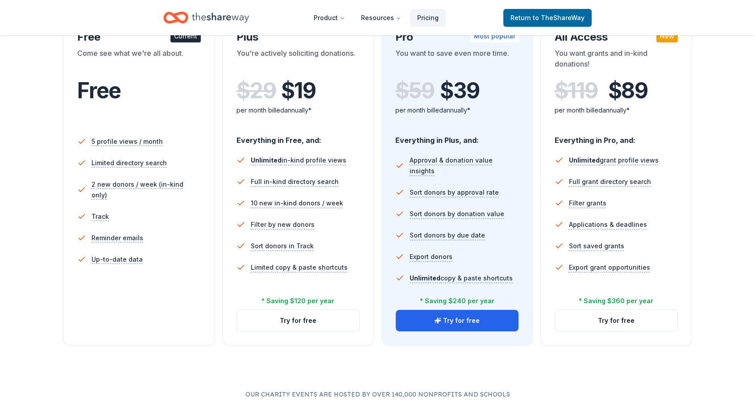
scroll to position [178, 0]
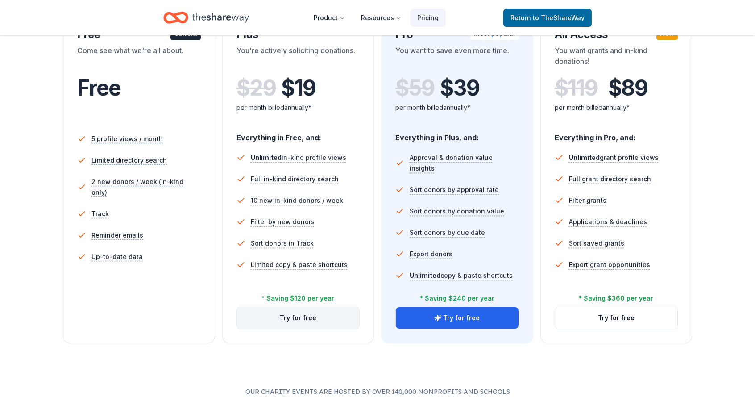
click at [306, 320] on button "Try for free" at bounding box center [298, 317] width 123 height 21
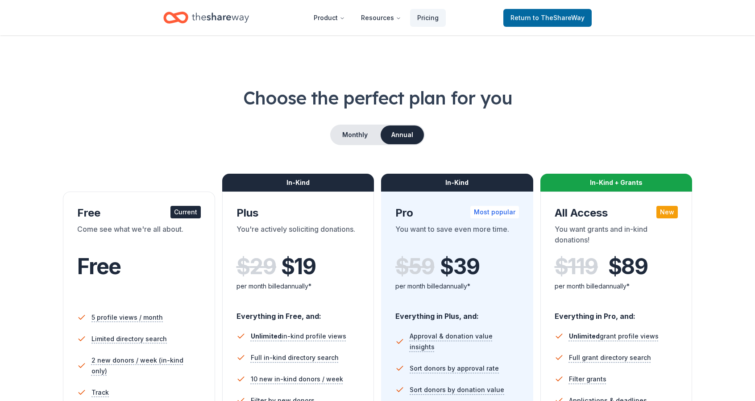
scroll to position [178, 0]
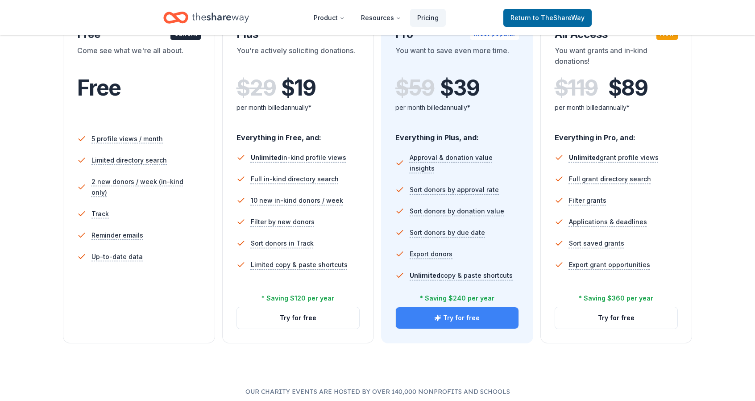
click at [465, 319] on button "Try for free" at bounding box center [457, 317] width 123 height 21
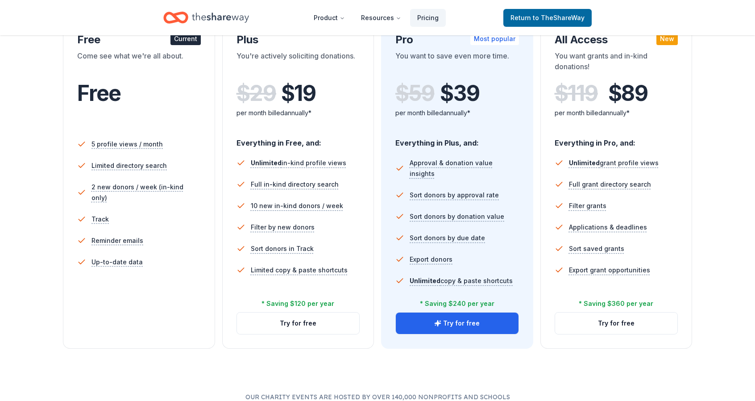
scroll to position [178, 0]
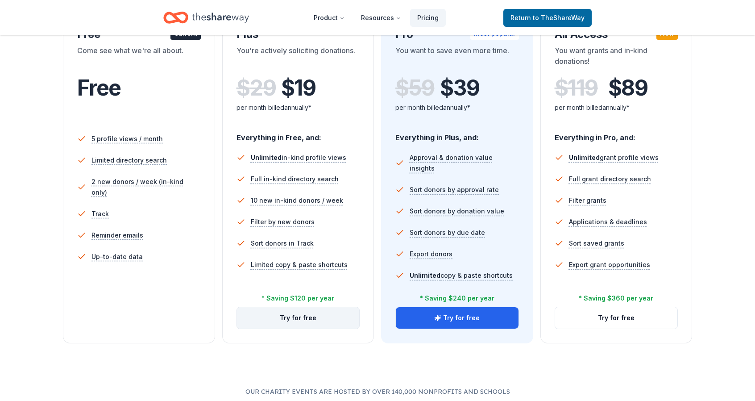
click at [301, 320] on button "Try for free" at bounding box center [298, 317] width 123 height 21
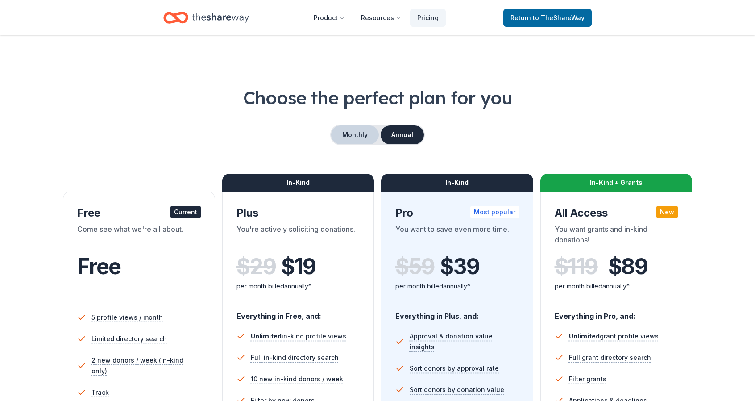
click at [361, 136] on button "Monthly" at bounding box center [355, 134] width 48 height 19
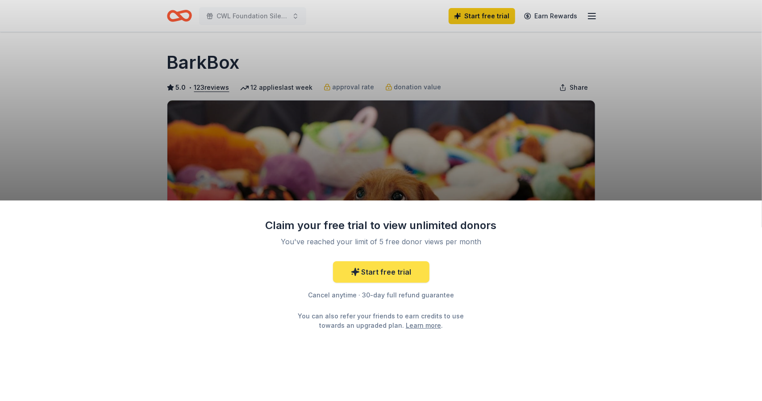
click at [397, 273] on link "Start free trial" at bounding box center [381, 271] width 96 height 21
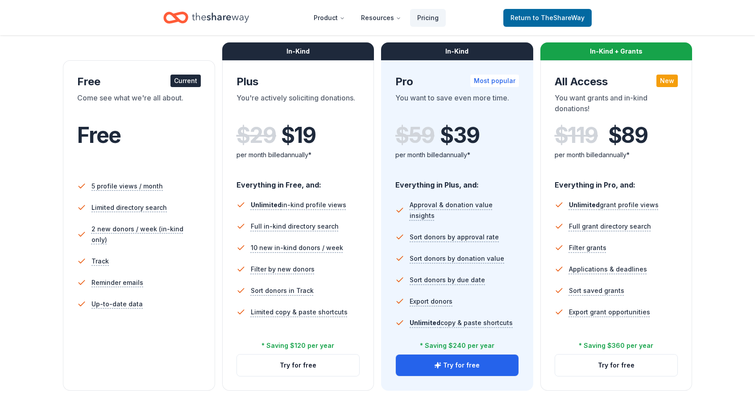
scroll to position [134, 0]
